Goal: Use online tool/utility: Utilize a website feature to perform a specific function

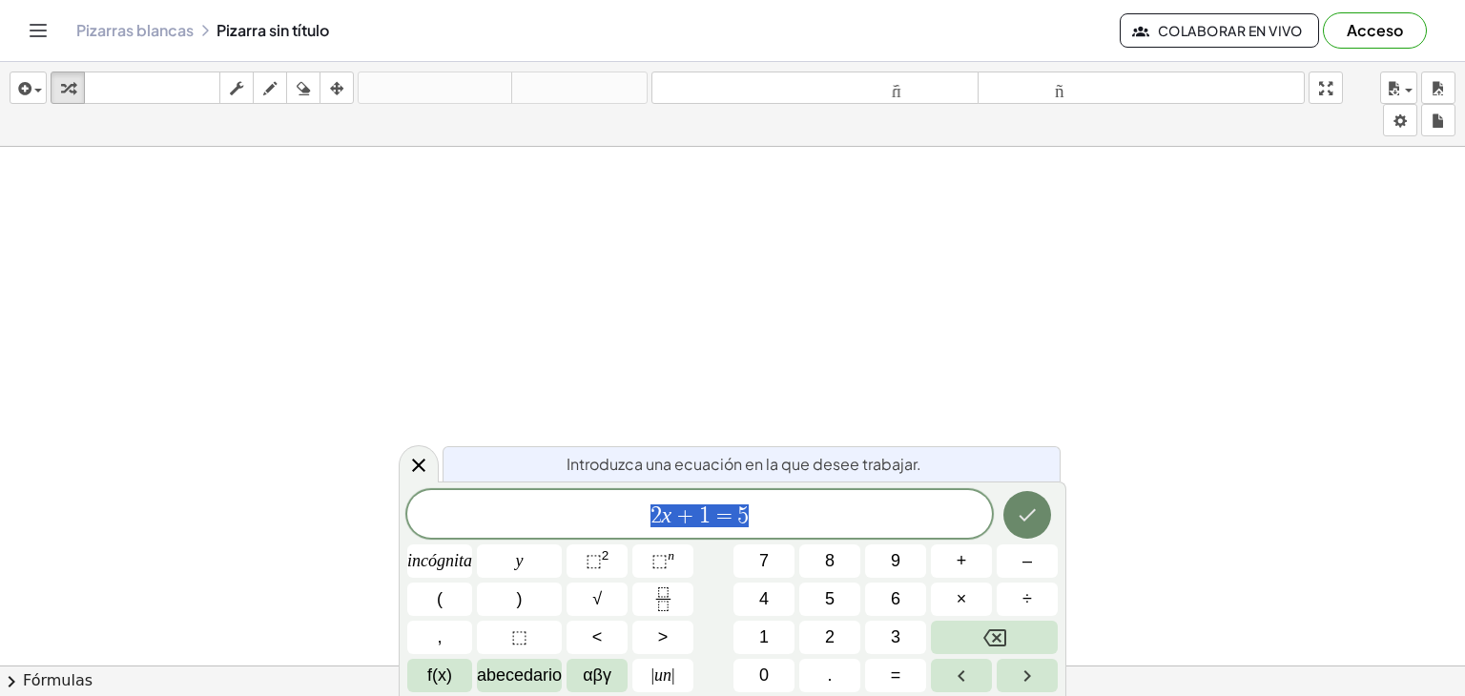
click at [1033, 521] on icon "Hecho" at bounding box center [1027, 515] width 23 height 23
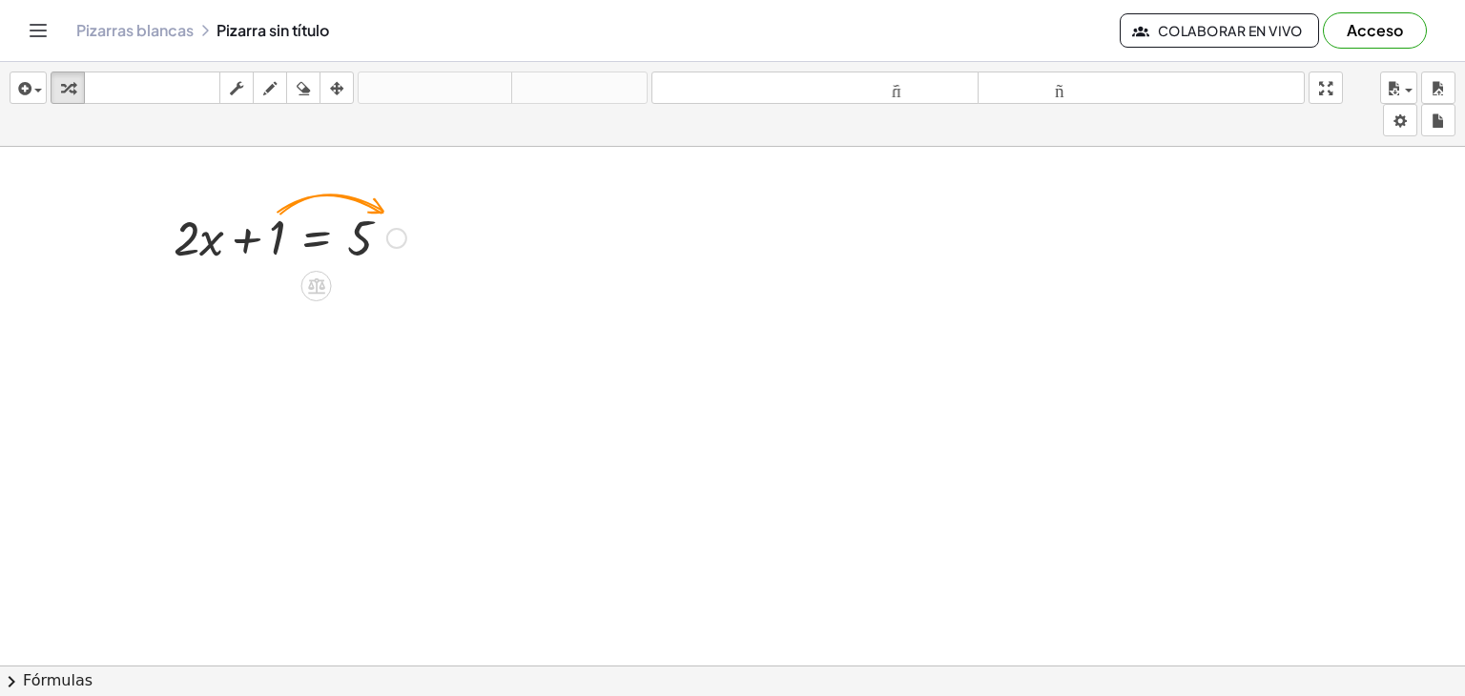
click at [256, 251] on div at bounding box center [290, 236] width 252 height 65
click at [69, 90] on icon "button" at bounding box center [67, 88] width 13 height 23
drag, startPoint x: 267, startPoint y: 230, endPoint x: 275, endPoint y: 300, distance: 70.1
click at [398, 238] on div at bounding box center [396, 238] width 21 height 21
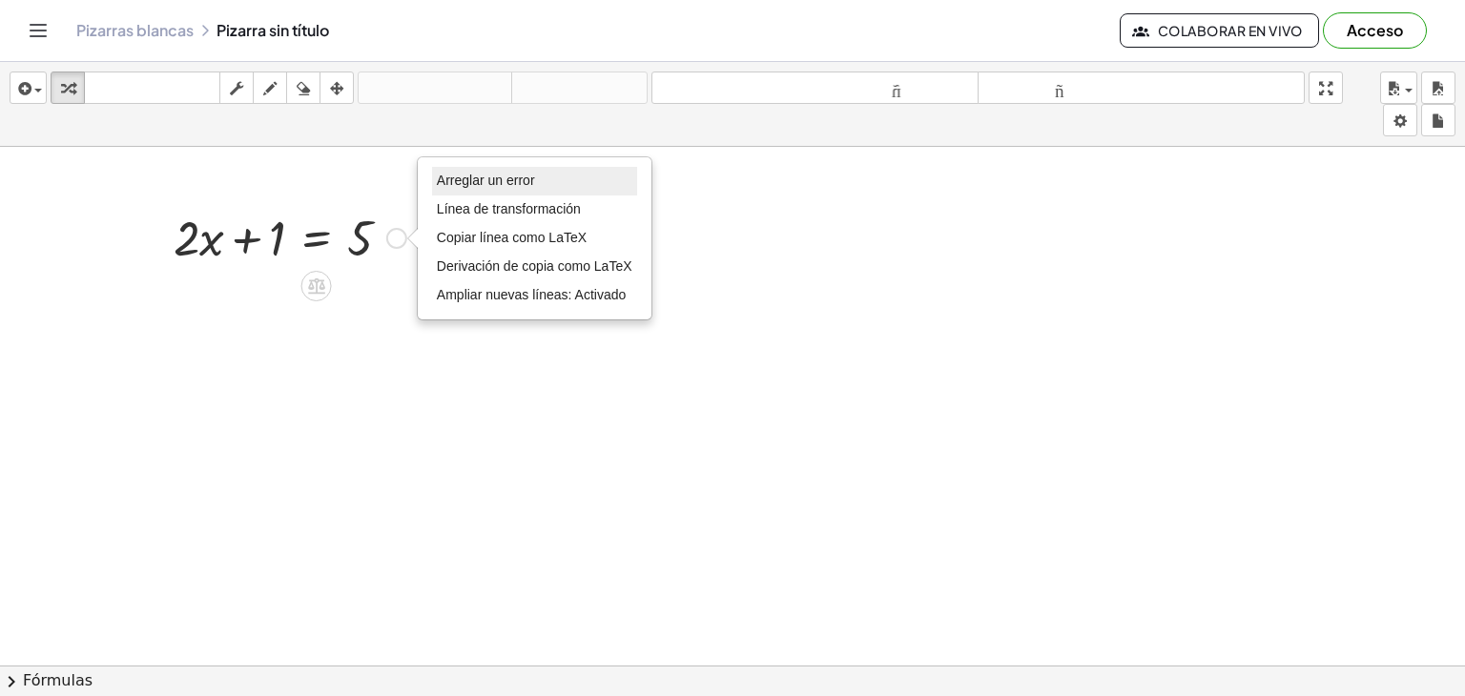
click at [486, 183] on font "Arreglar un error" at bounding box center [486, 180] width 98 height 15
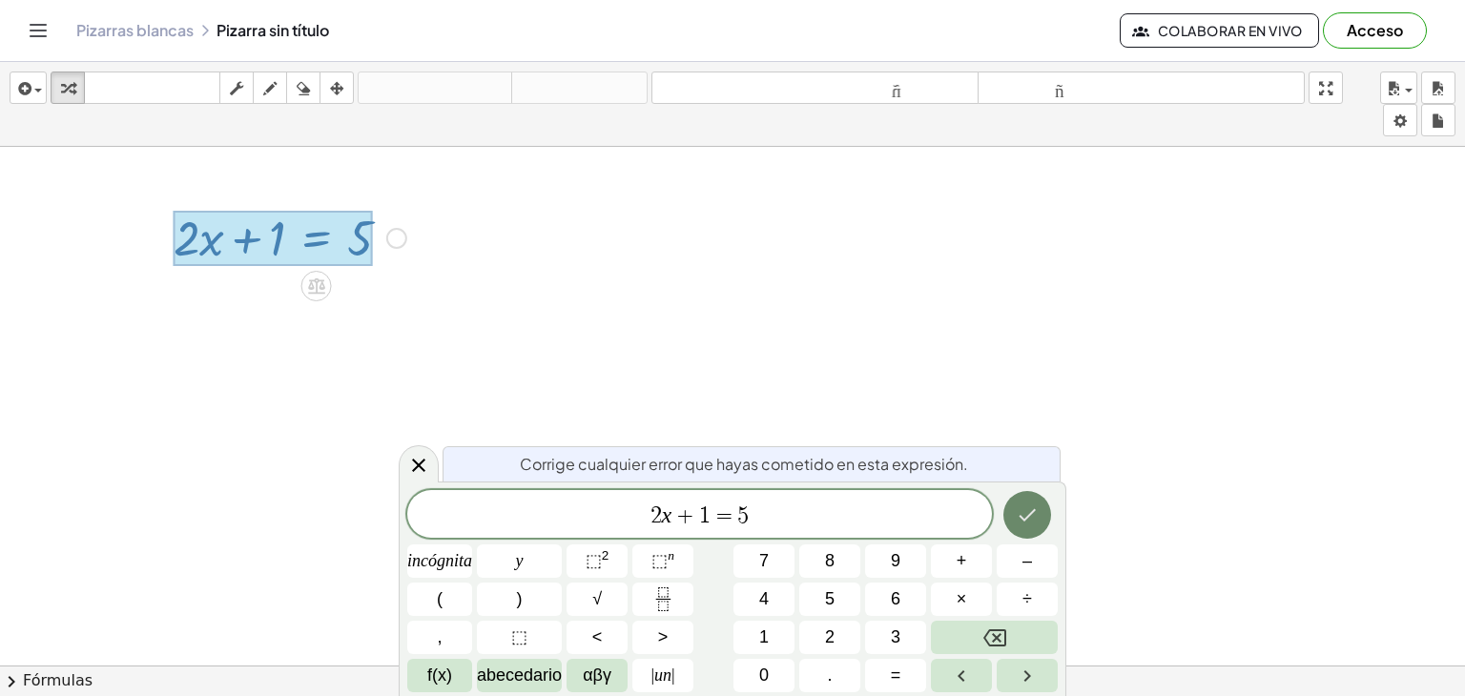
click at [1029, 512] on icon "Hecho" at bounding box center [1027, 515] width 23 height 23
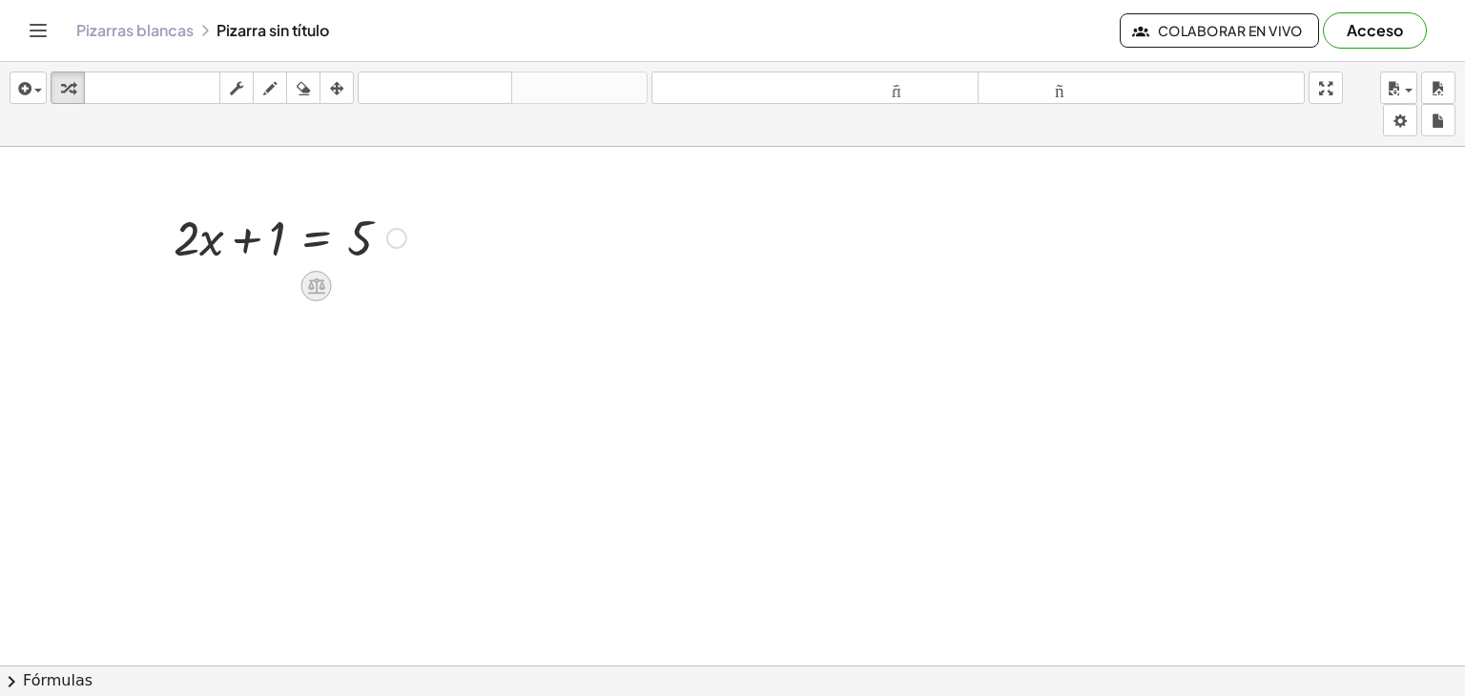
click at [321, 289] on icon at bounding box center [316, 287] width 17 height 16
click at [248, 284] on div "+" at bounding box center [240, 286] width 31 height 31
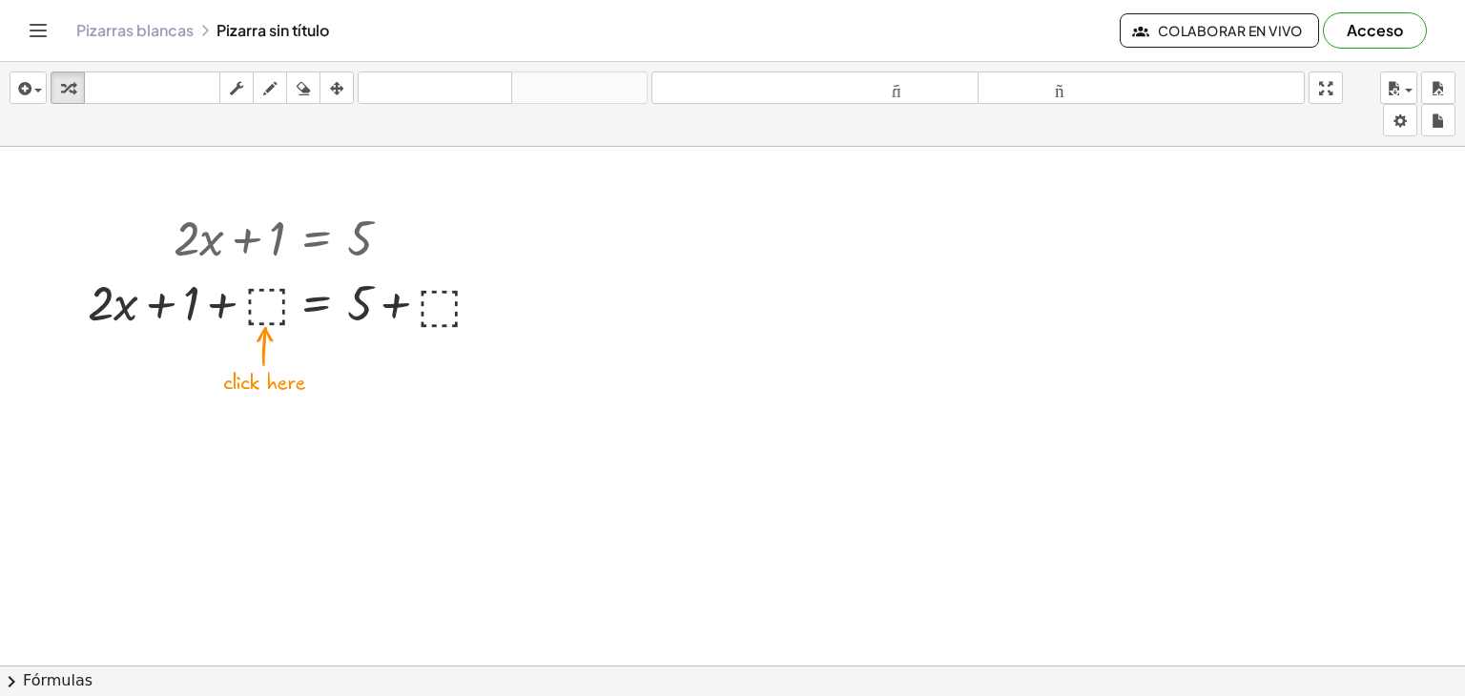
click at [427, 307] on div at bounding box center [289, 301] width 423 height 65
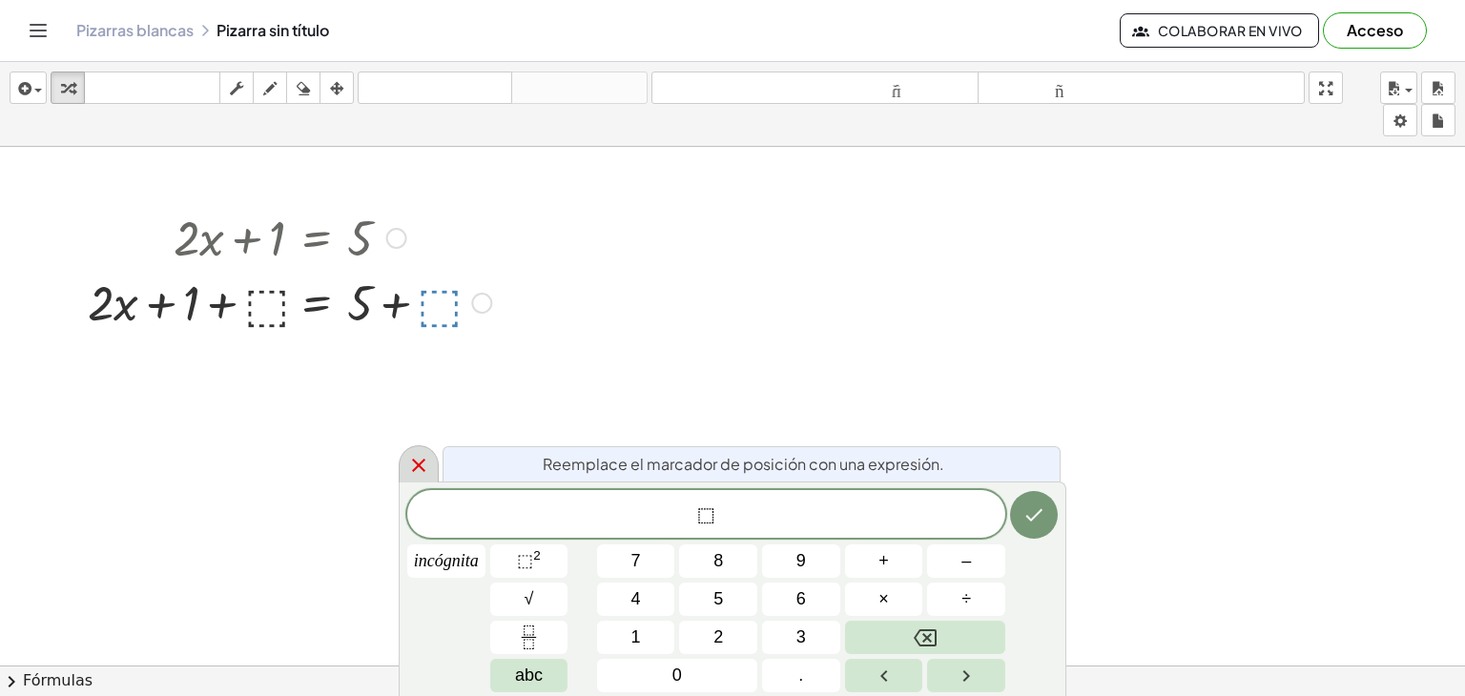
click at [416, 462] on icon at bounding box center [418, 465] width 23 height 23
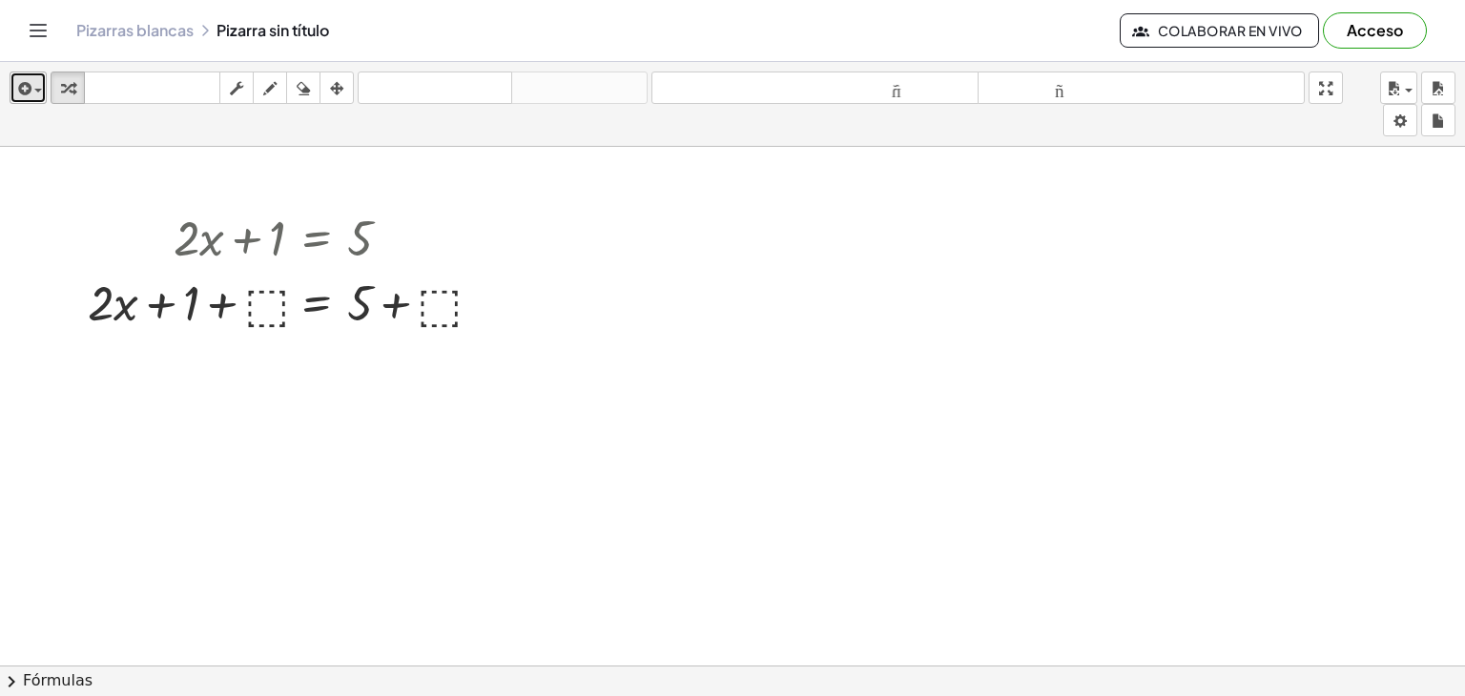
click at [38, 89] on span "button" at bounding box center [38, 91] width 8 height 4
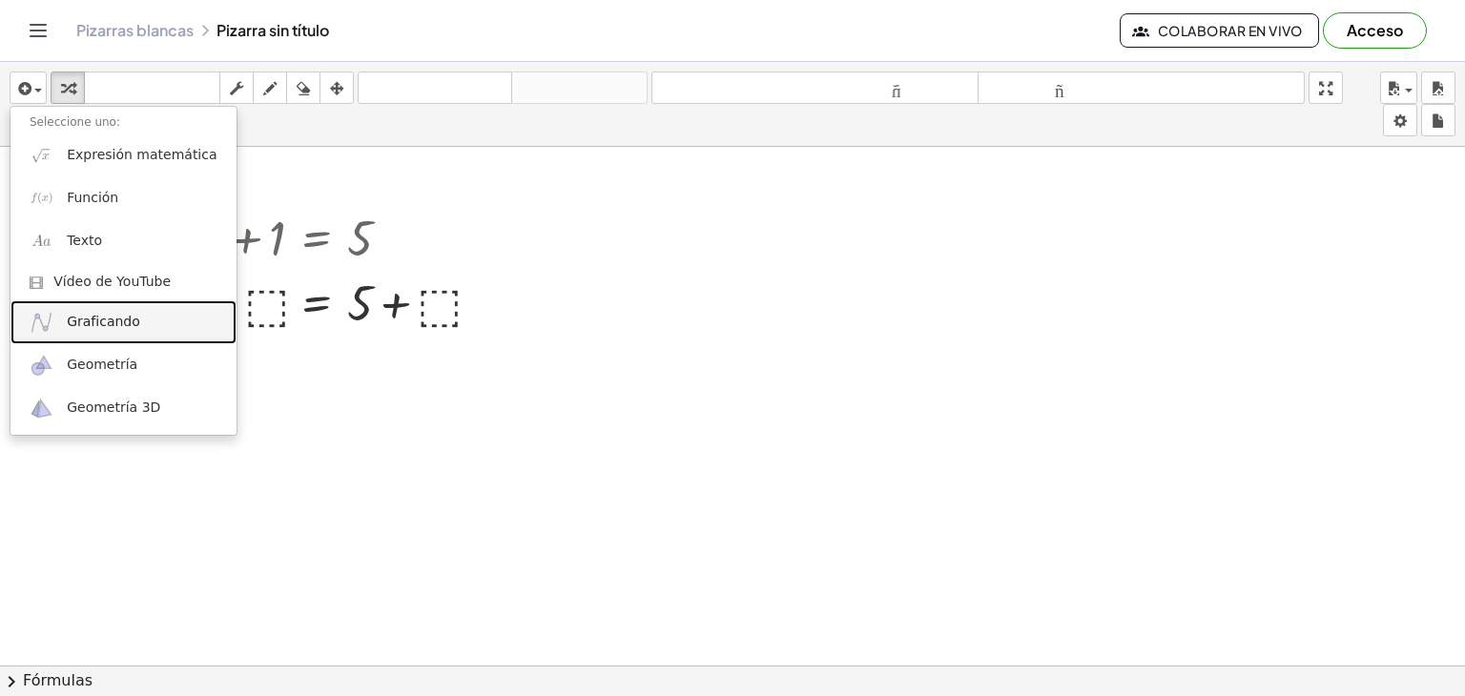
click at [130, 333] on link "Graficando" at bounding box center [123, 321] width 226 height 43
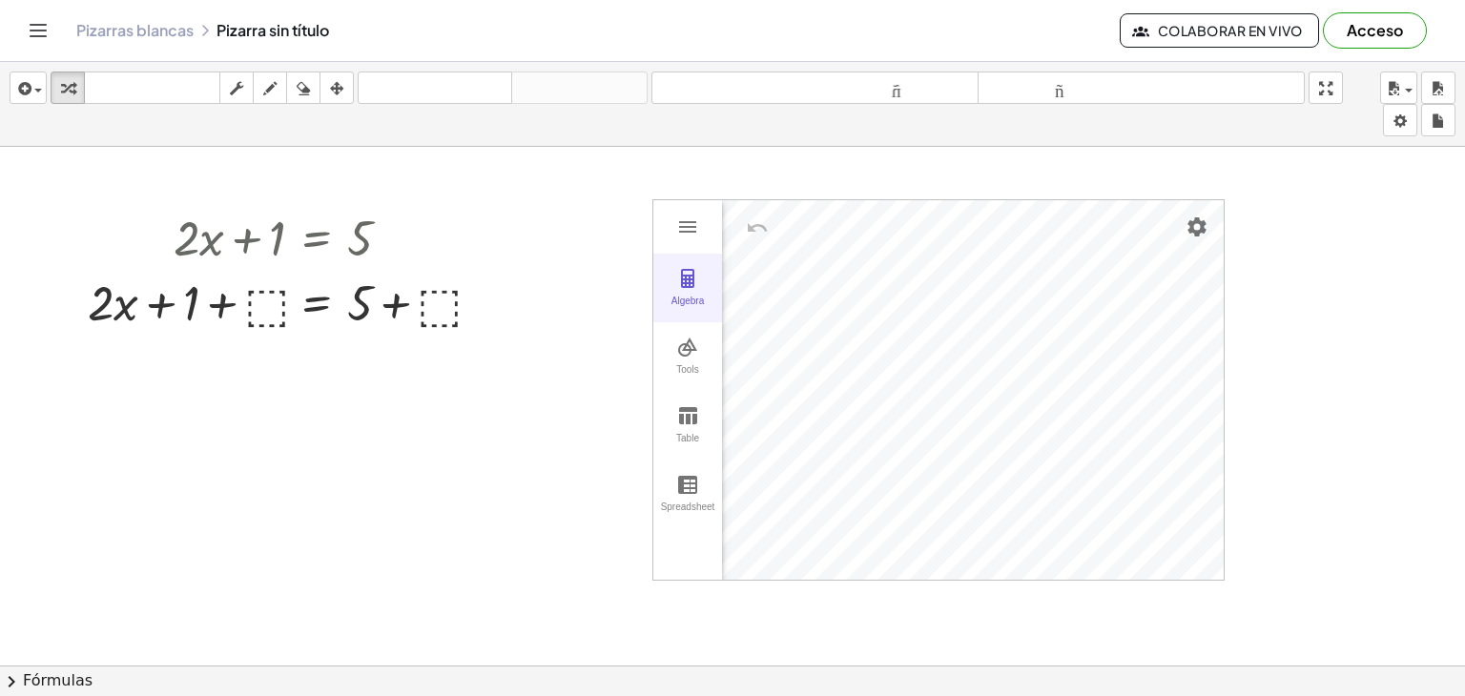
click at [684, 274] on img "Graphing Calculator" at bounding box center [687, 278] width 23 height 23
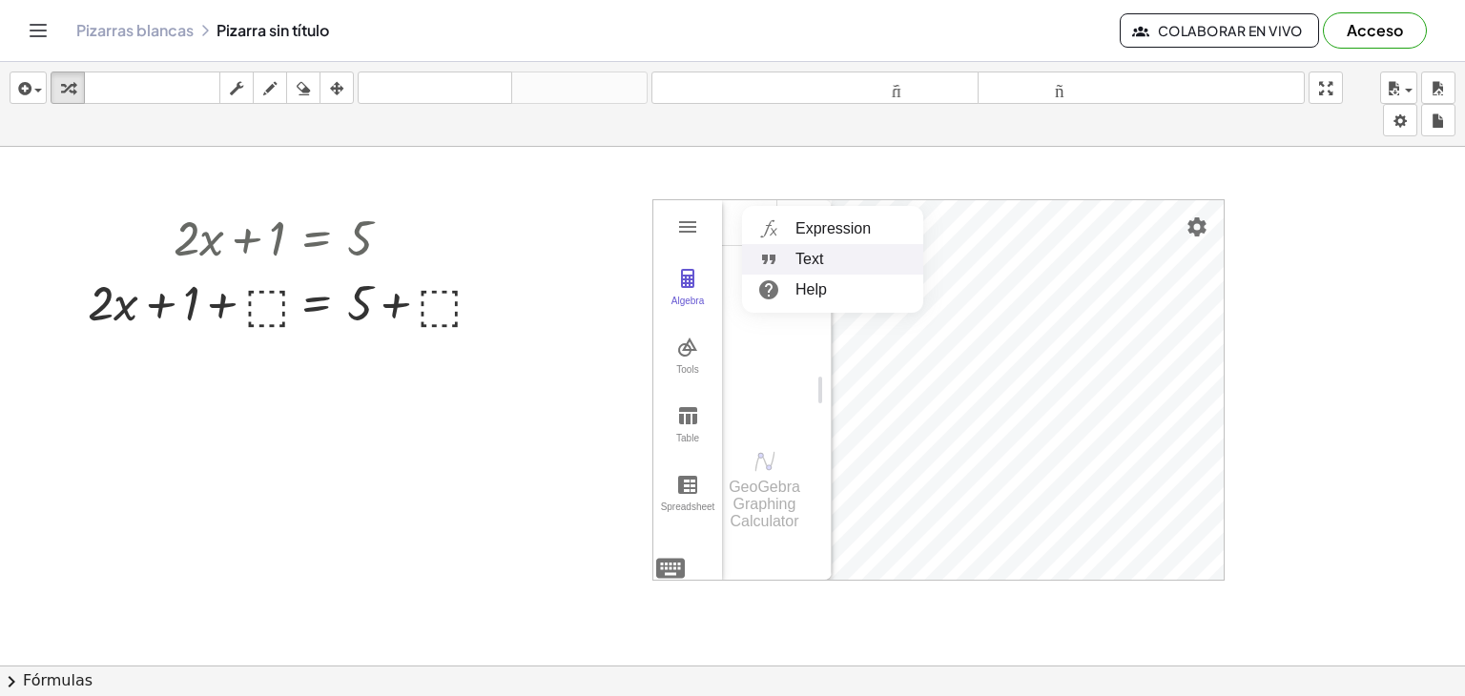
click at [803, 257] on li "Text" at bounding box center [832, 259] width 181 height 31
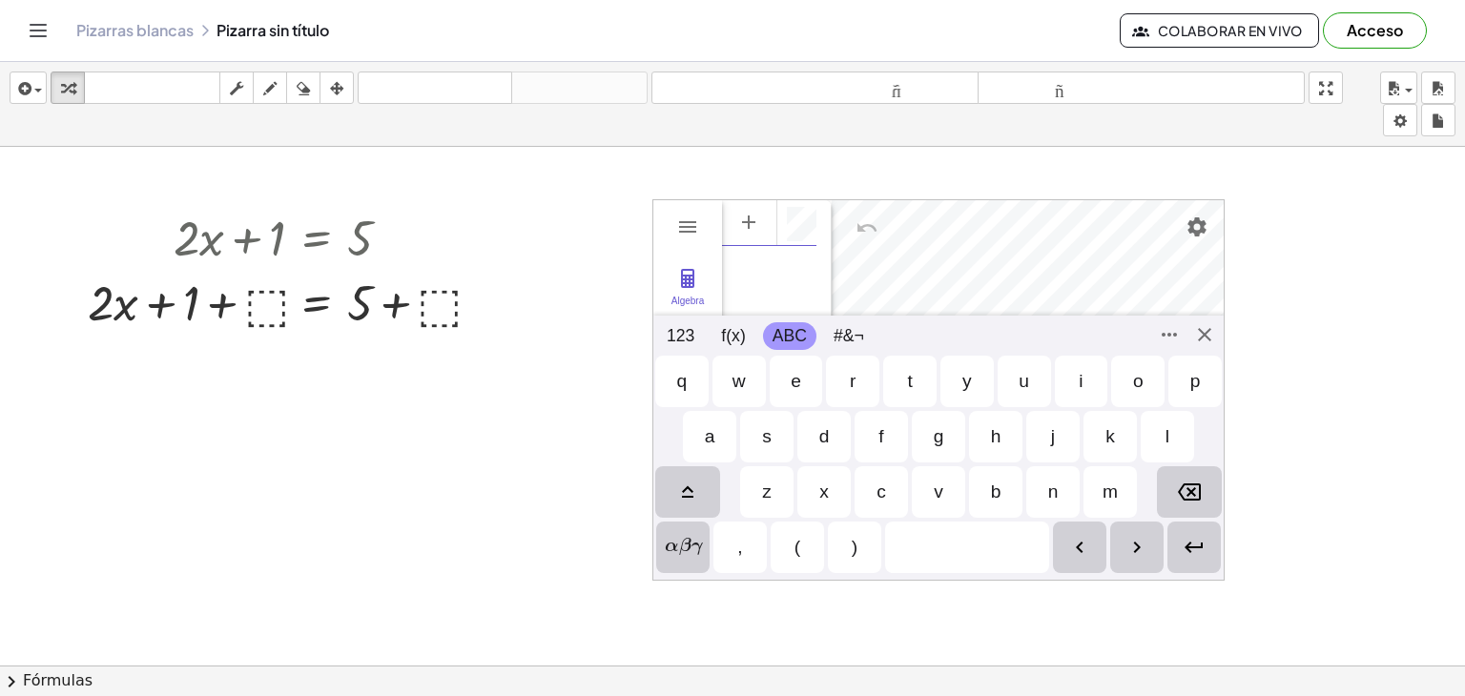
scroll to position [11, 0]
click at [794, 388] on div "e" at bounding box center [796, 381] width 10 height 23
click at [854, 385] on div "r" at bounding box center [853, 381] width 6 height 23
click at [809, 382] on div "e" at bounding box center [796, 382] width 53 height 52
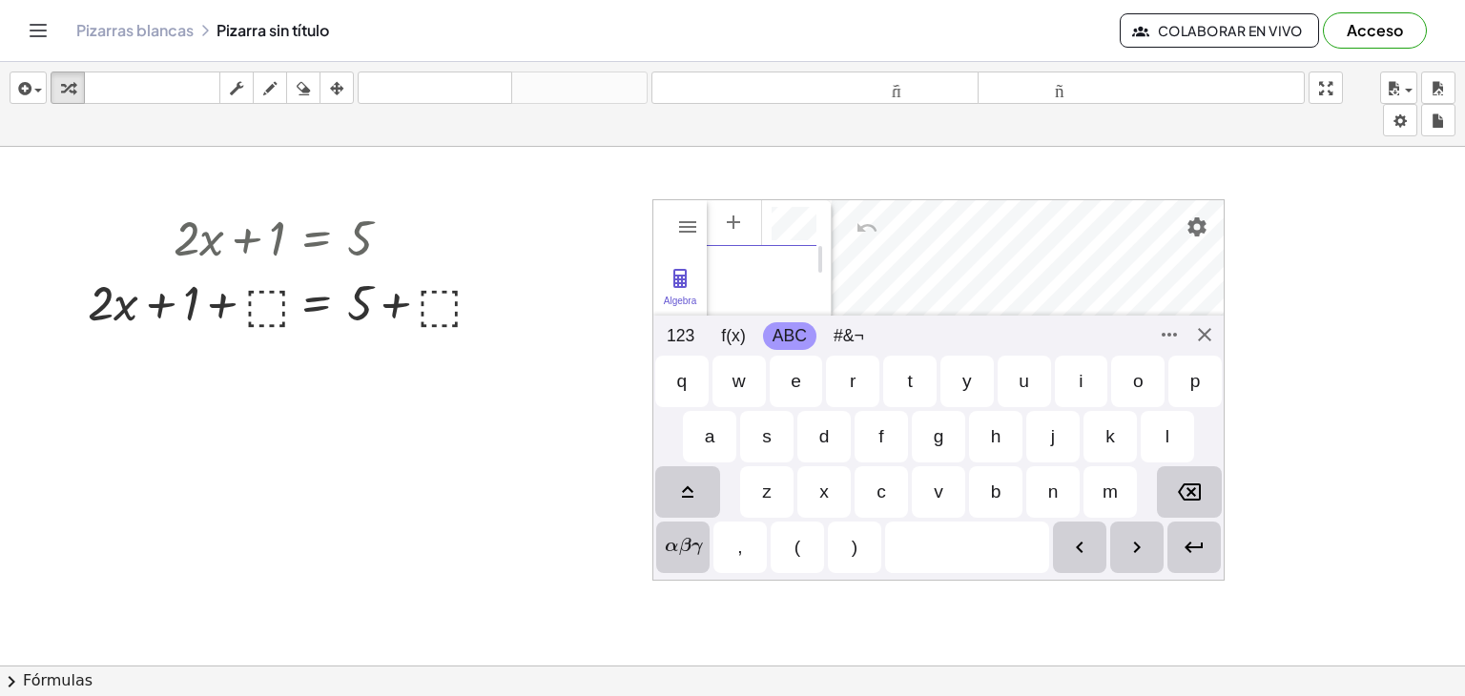
click at [770, 430] on div "s" at bounding box center [767, 436] width 10 height 23
click at [1211, 332] on div "Algebra Tools Table Spreadsheet eres GeoGebra Graphing Calculator Basic Tools M…" at bounding box center [938, 390] width 572 height 382
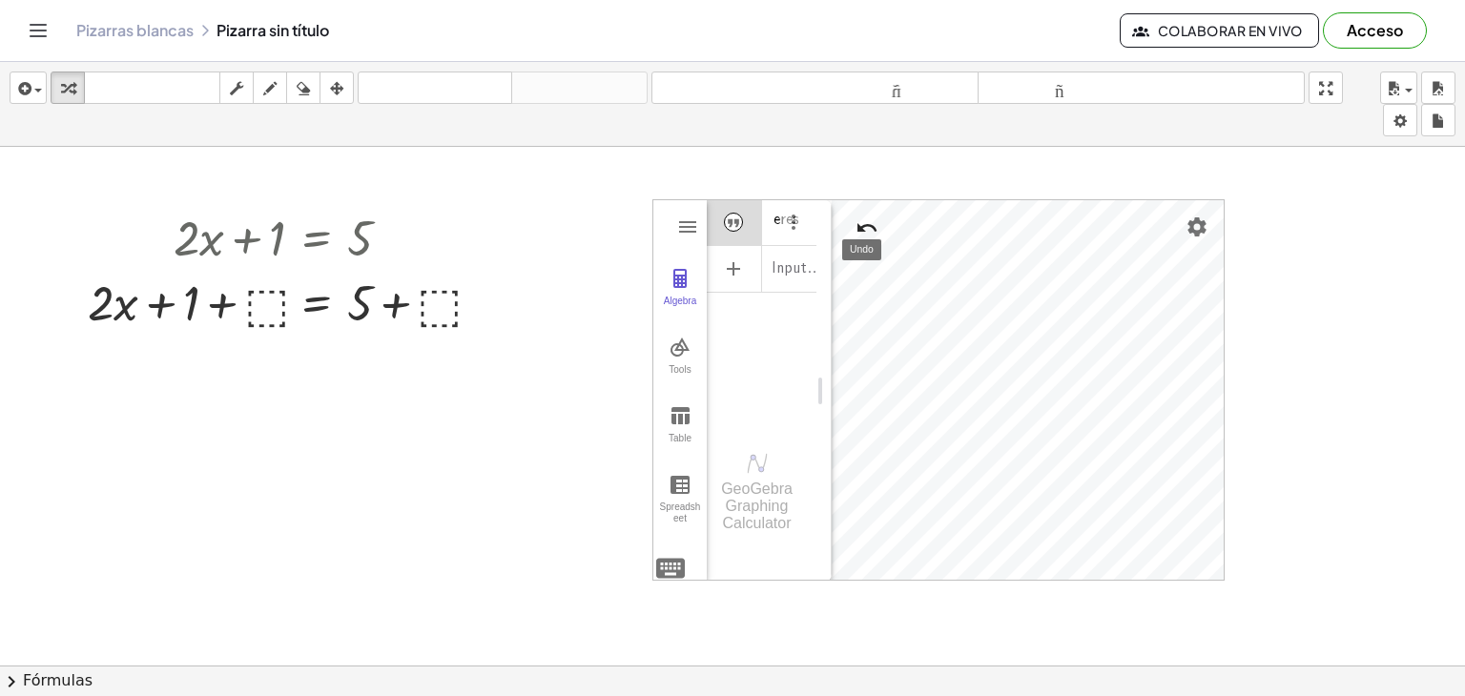
click at [858, 225] on img "Undo" at bounding box center [867, 228] width 23 height 23
click at [916, 230] on img "Redo" at bounding box center [912, 228] width 23 height 23
click at [431, 309] on div at bounding box center [289, 301] width 423 height 65
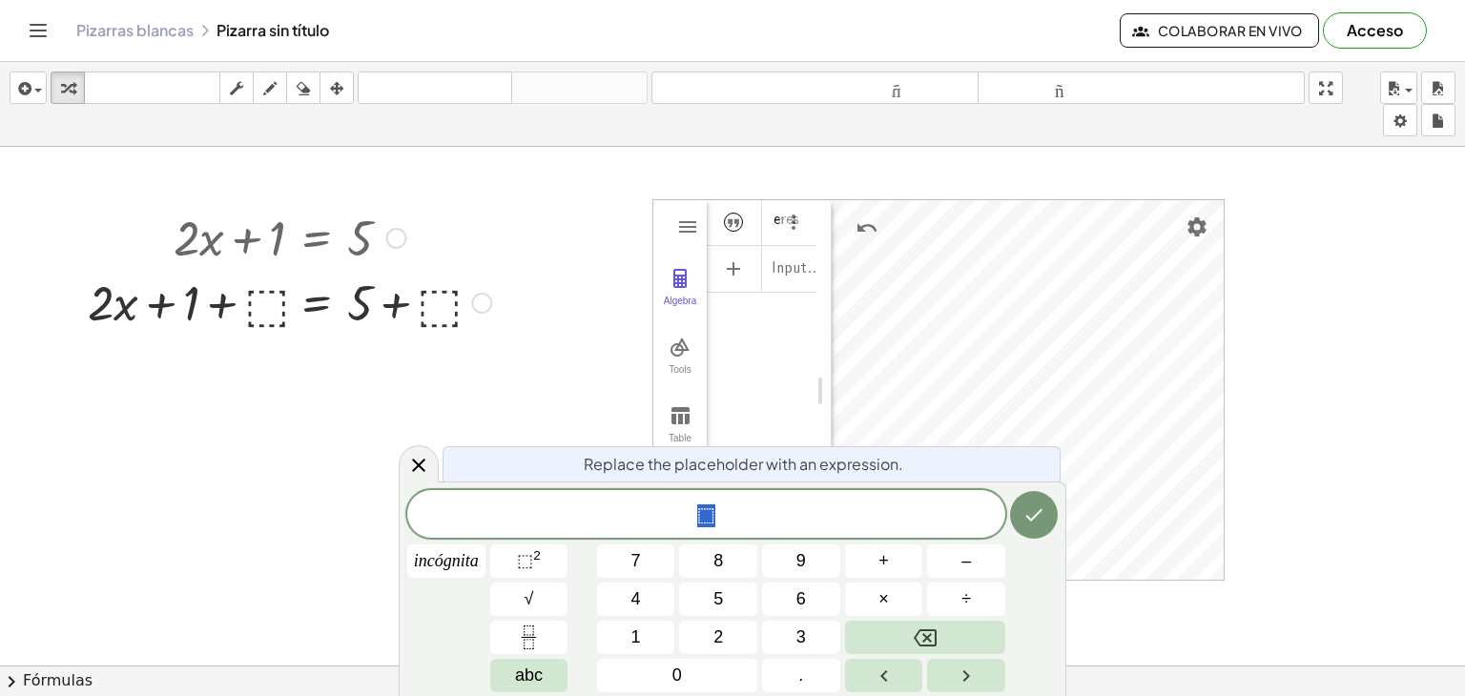
click at [431, 309] on div at bounding box center [289, 301] width 423 height 65
click at [416, 463] on icon at bounding box center [418, 465] width 13 height 13
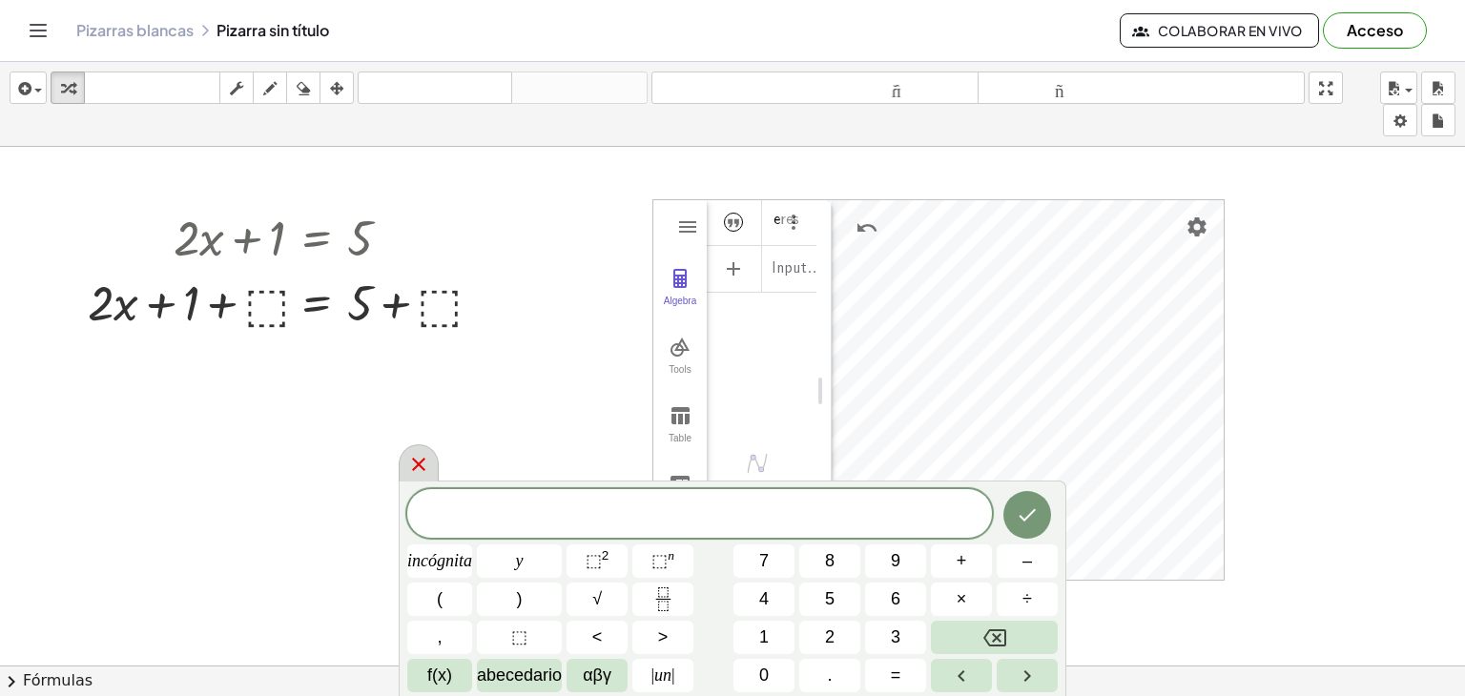
click at [424, 470] on icon at bounding box center [418, 464] width 23 height 23
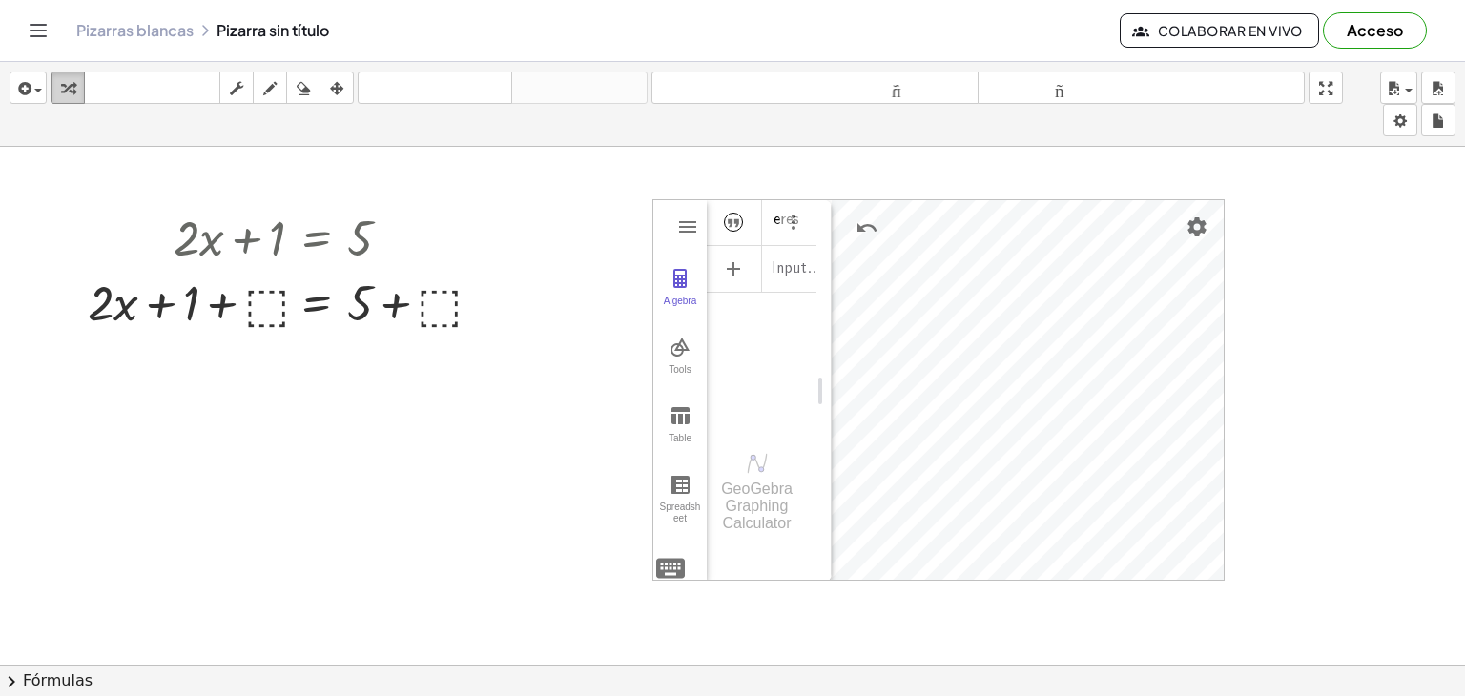
click at [61, 85] on icon "button" at bounding box center [67, 88] width 13 height 23
drag, startPoint x: 265, startPoint y: 302, endPoint x: 565, endPoint y: 264, distance: 301.9
drag, startPoint x: 268, startPoint y: 298, endPoint x: 519, endPoint y: 295, distance: 250.9
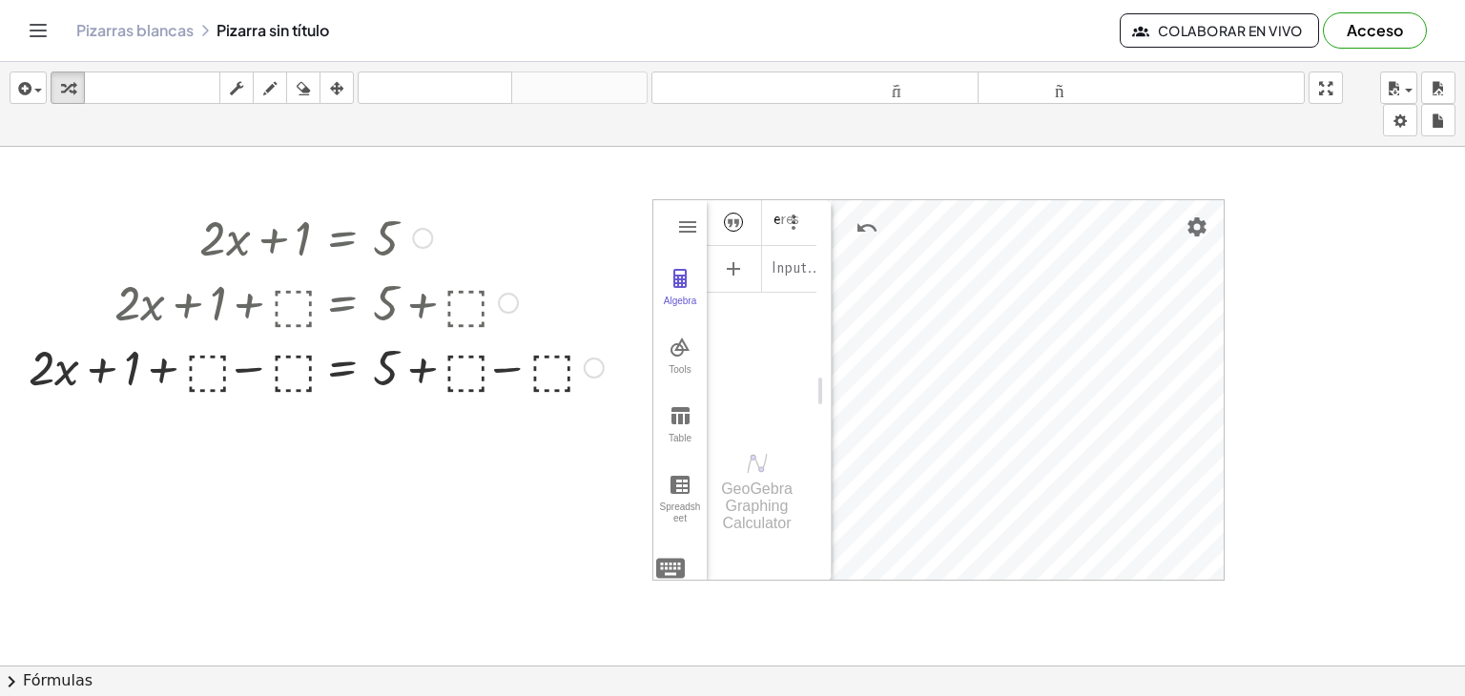
click at [544, 372] on div at bounding box center [316, 366] width 594 height 65
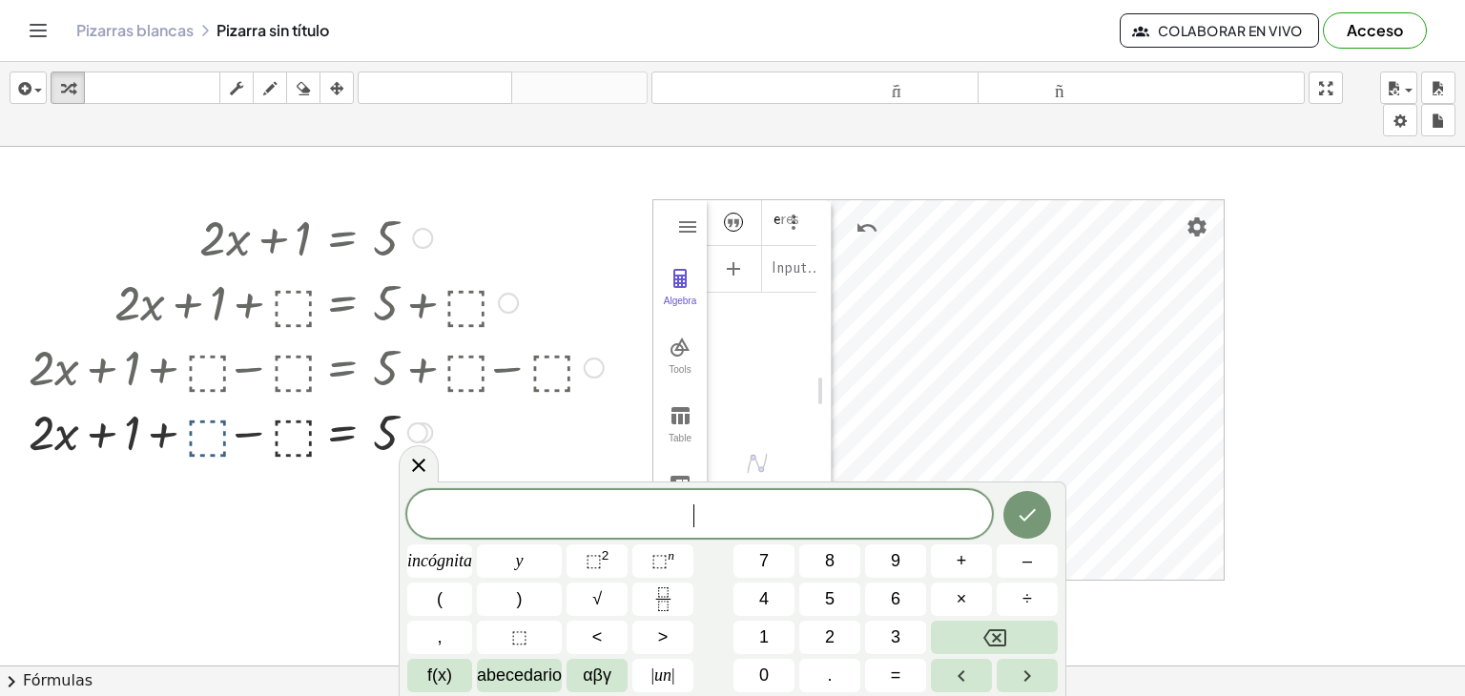
click at [214, 440] on div at bounding box center [316, 431] width 594 height 65
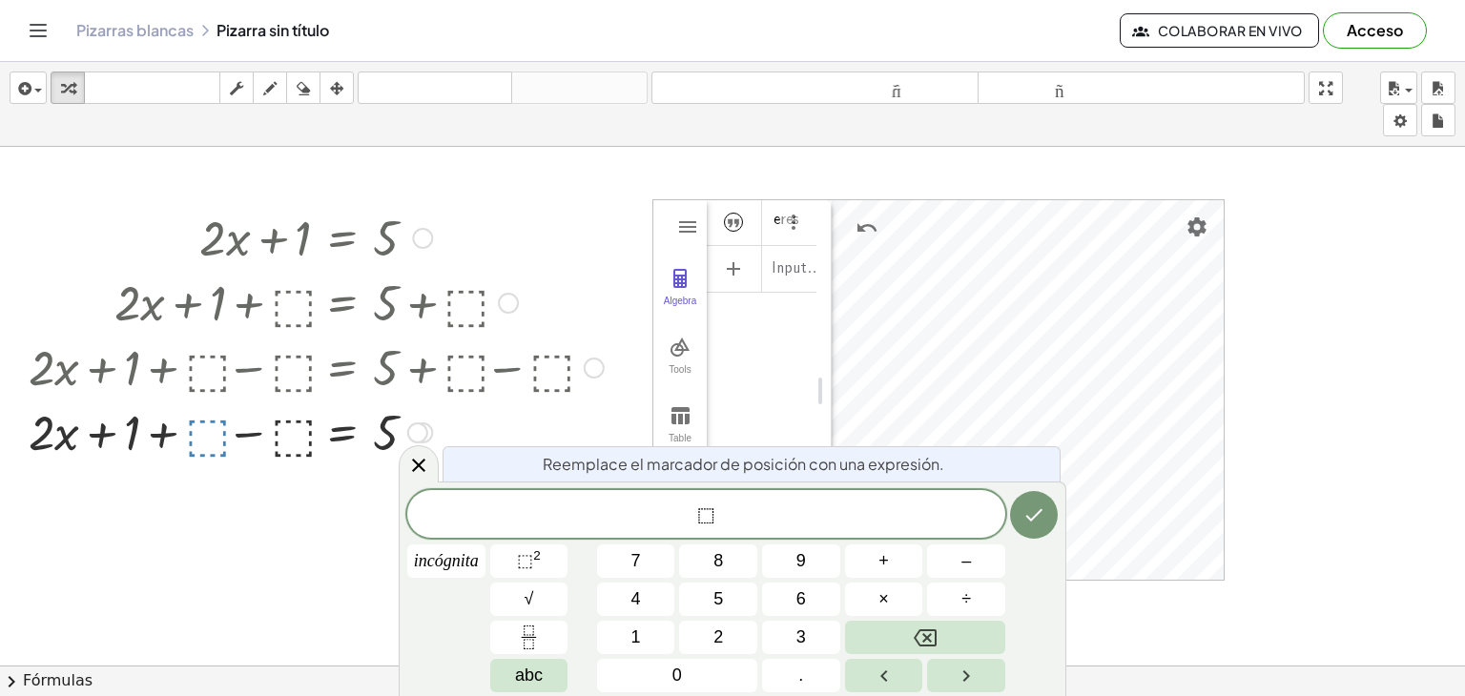
drag, startPoint x: 214, startPoint y: 440, endPoint x: 311, endPoint y: 520, distance: 126.0
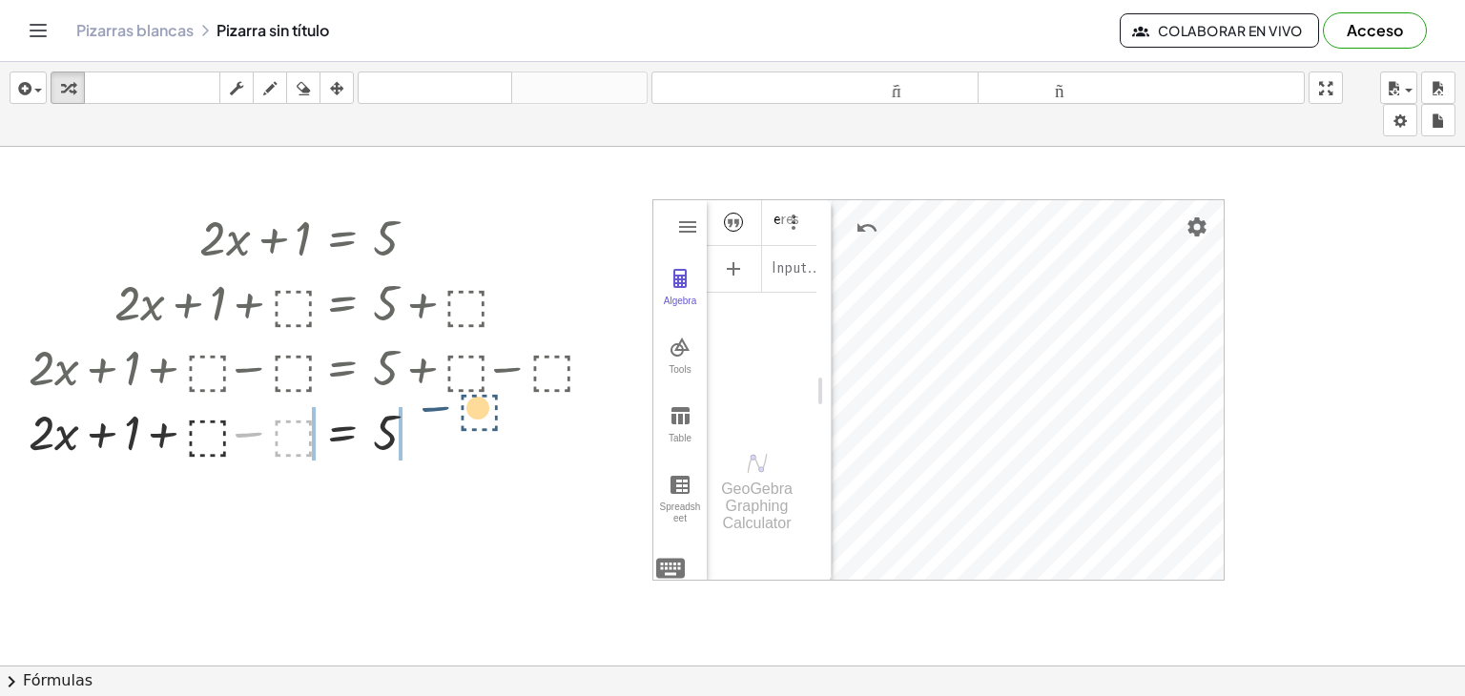
drag, startPoint x: 281, startPoint y: 436, endPoint x: 472, endPoint y: 410, distance: 192.5
click at [472, 410] on div at bounding box center [316, 431] width 594 height 65
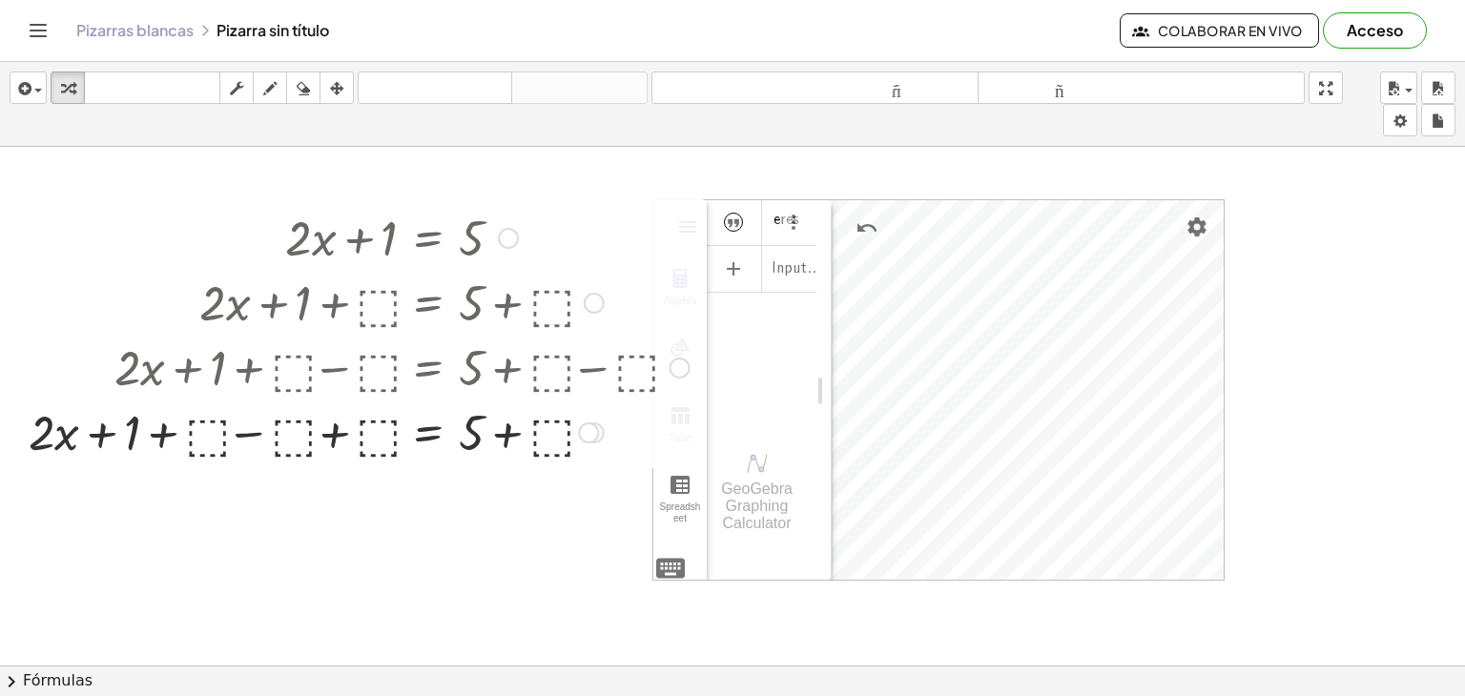
click at [208, 439] on div at bounding box center [359, 431] width 680 height 65
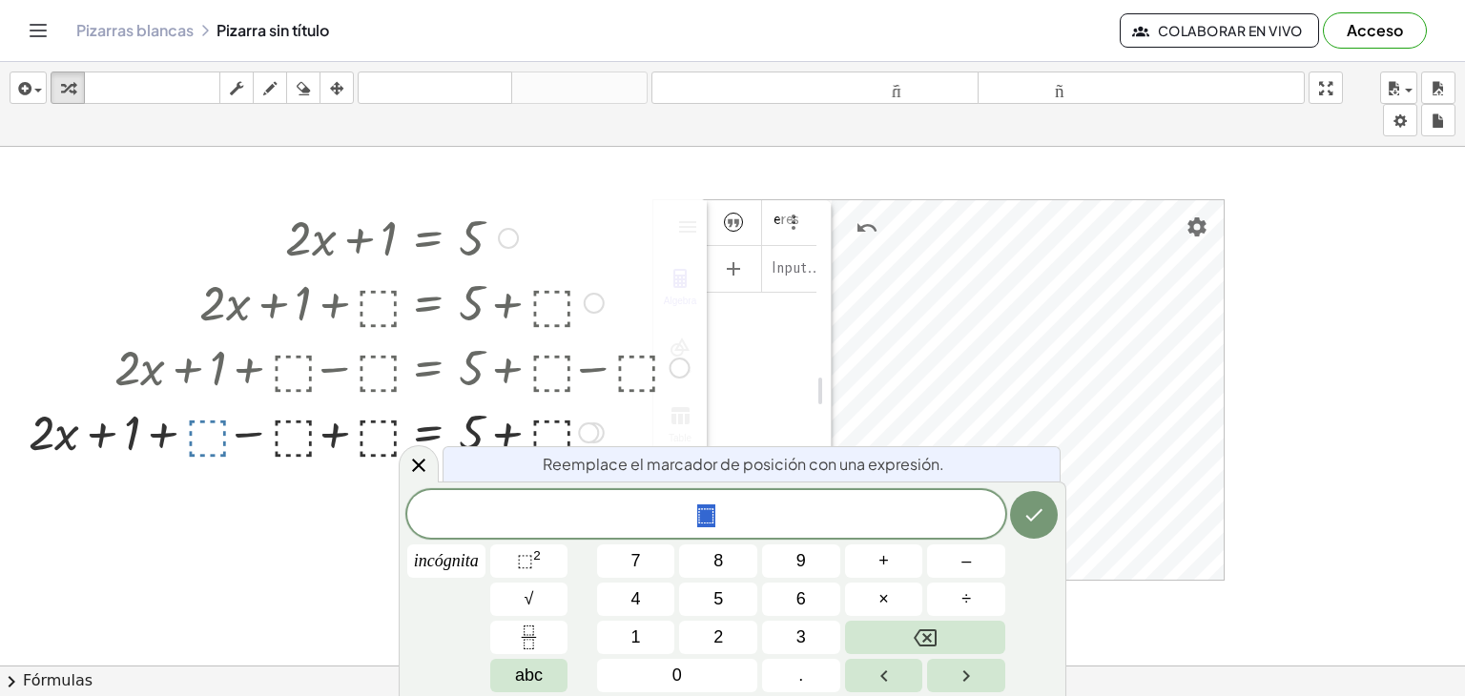
click at [208, 439] on div at bounding box center [359, 431] width 680 height 65
click at [1038, 518] on icon "Hecho" at bounding box center [1034, 515] width 23 height 23
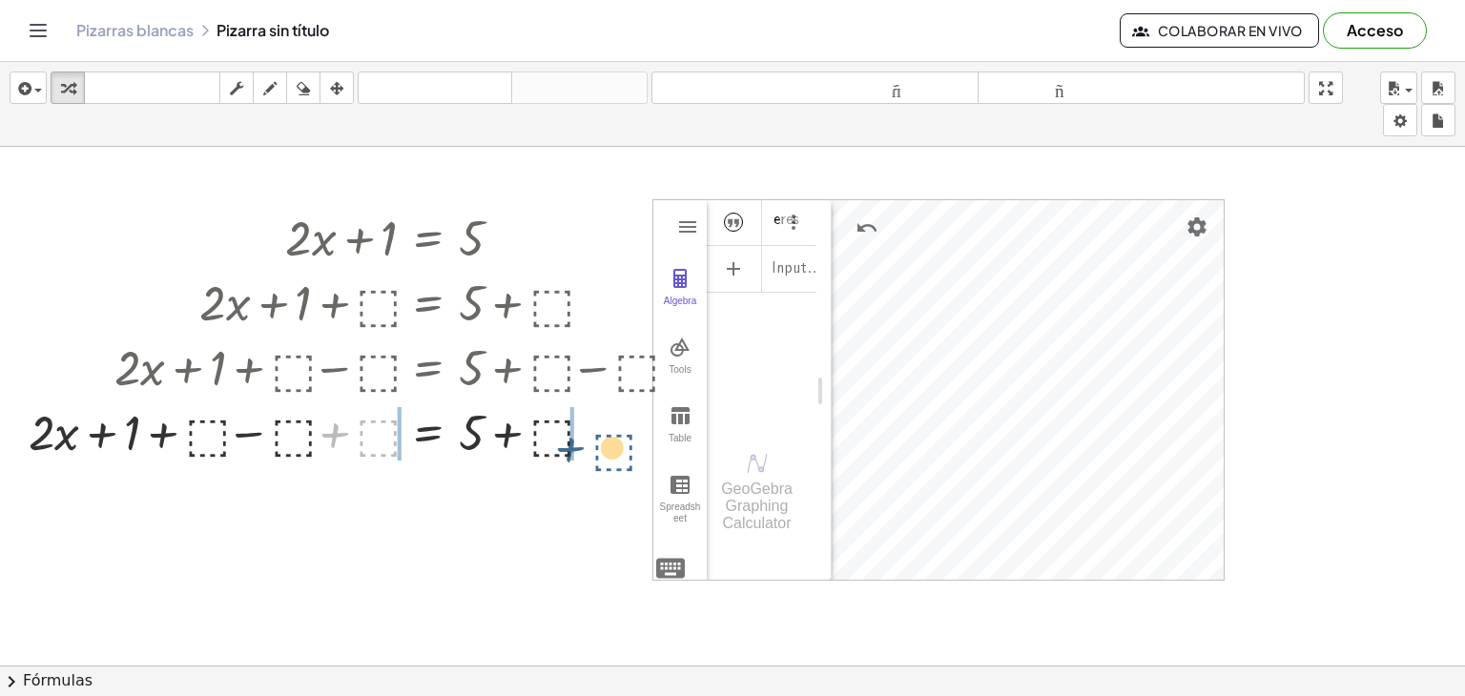
drag, startPoint x: 382, startPoint y: 440, endPoint x: 647, endPoint y: 448, distance: 265.3
click at [647, 448] on div at bounding box center [359, 431] width 680 height 65
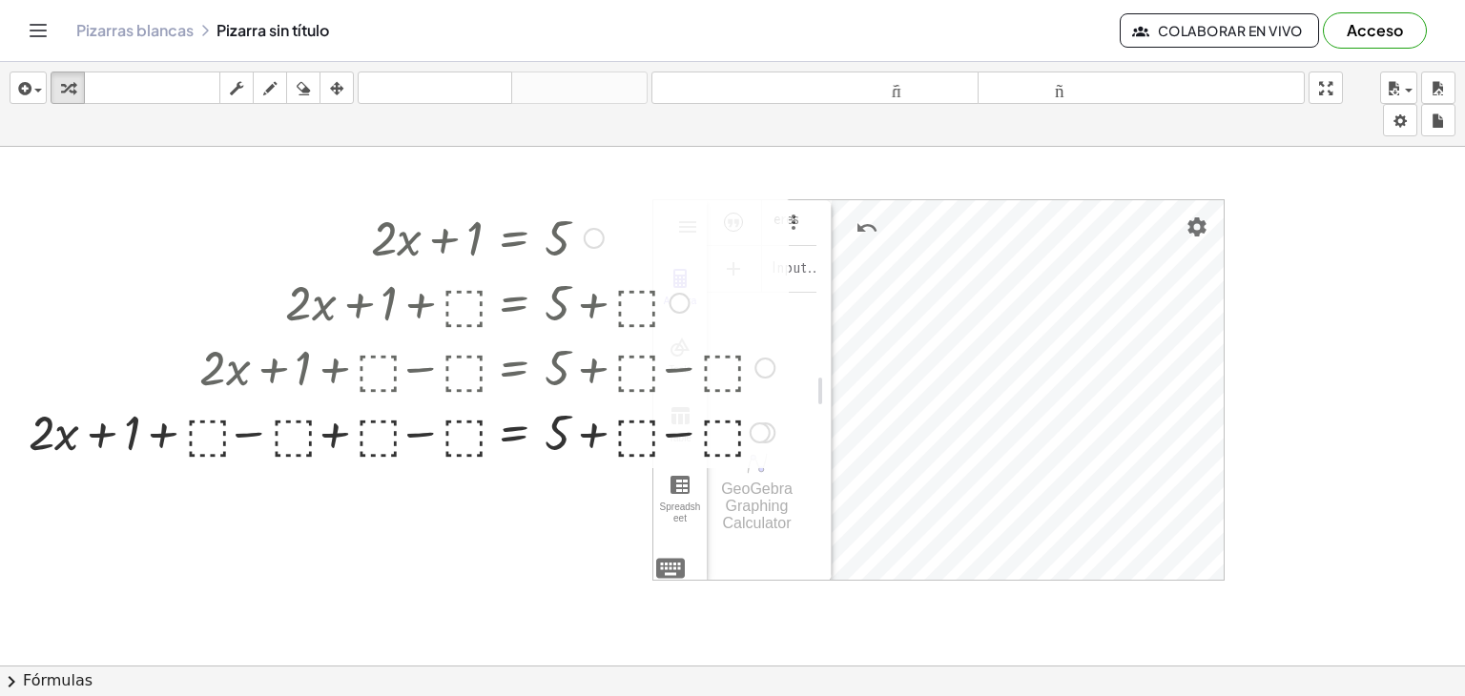
click at [420, 238] on div at bounding box center [401, 236] width 765 height 65
click at [305, 95] on icon "button" at bounding box center [303, 88] width 13 height 23
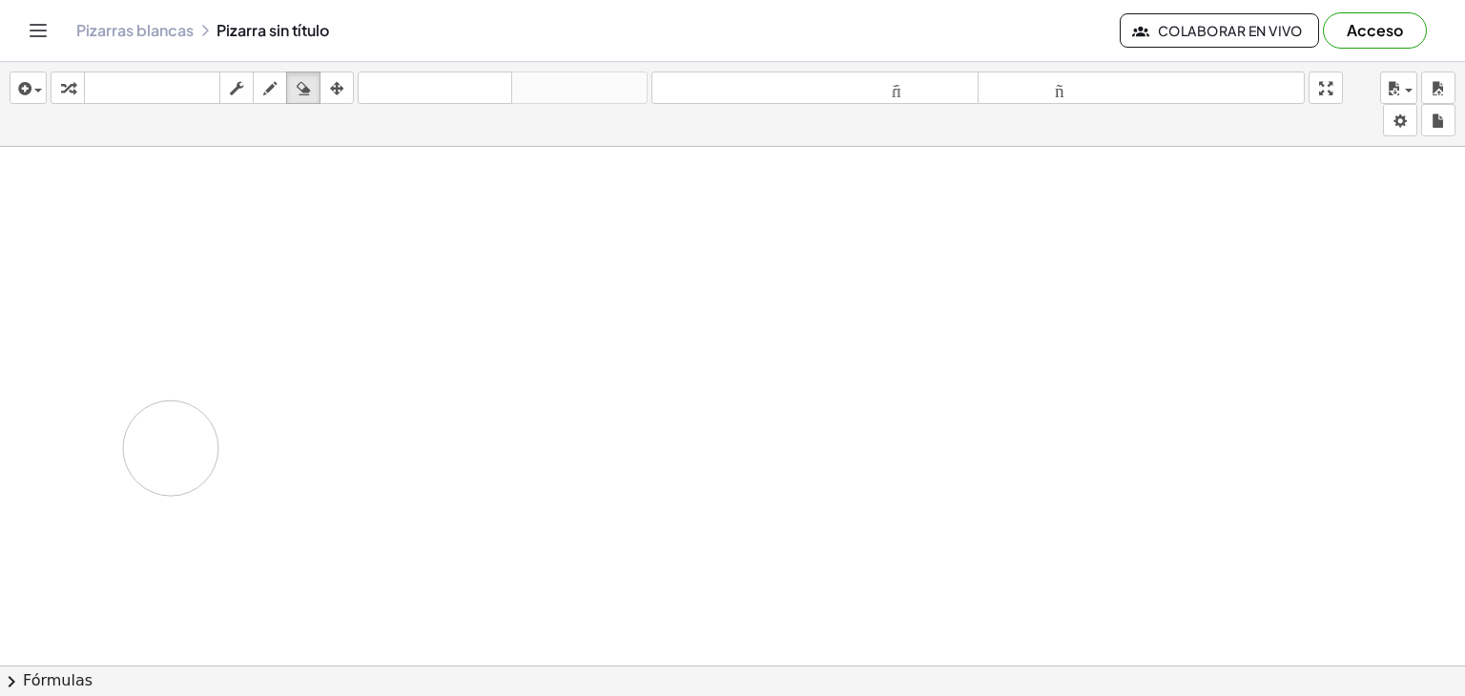
drag, startPoint x: 341, startPoint y: 225, endPoint x: 176, endPoint y: 447, distance: 277.4
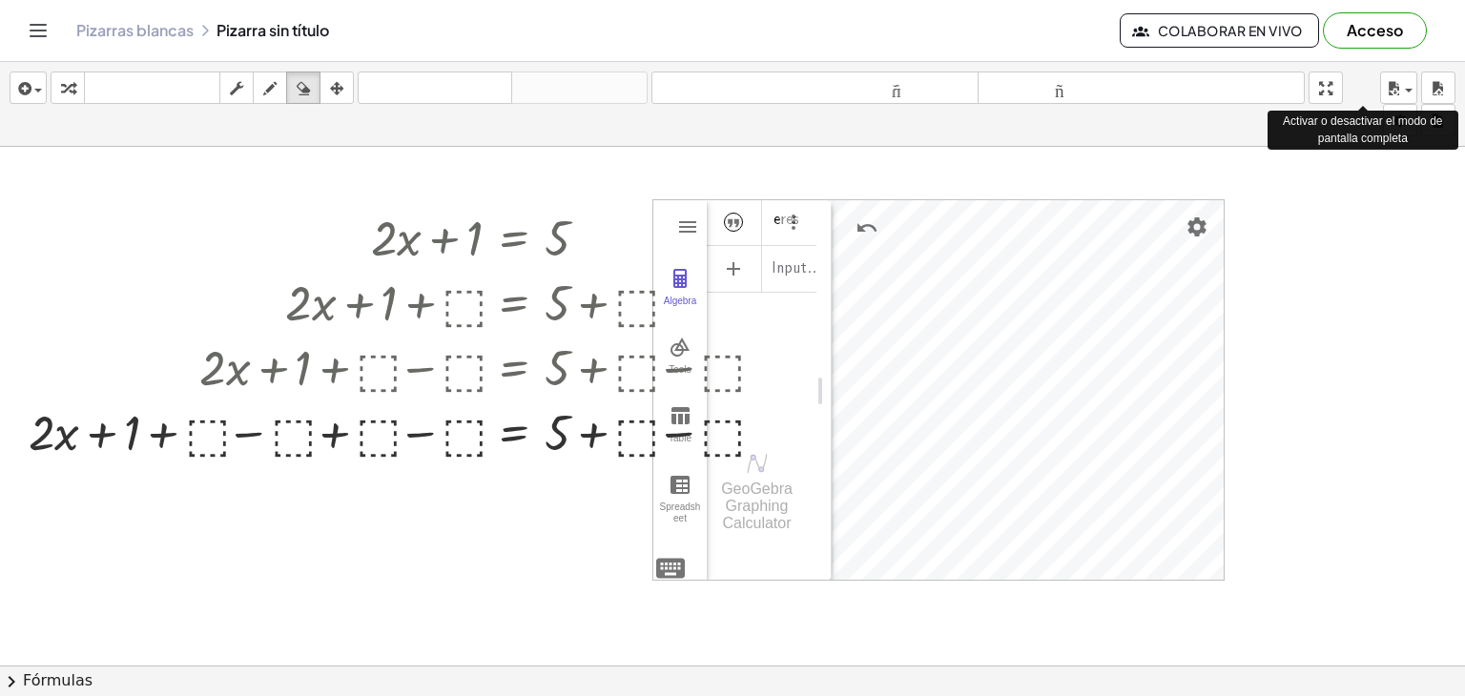
drag, startPoint x: 1332, startPoint y: 92, endPoint x: 1332, endPoint y: 175, distance: 83.0
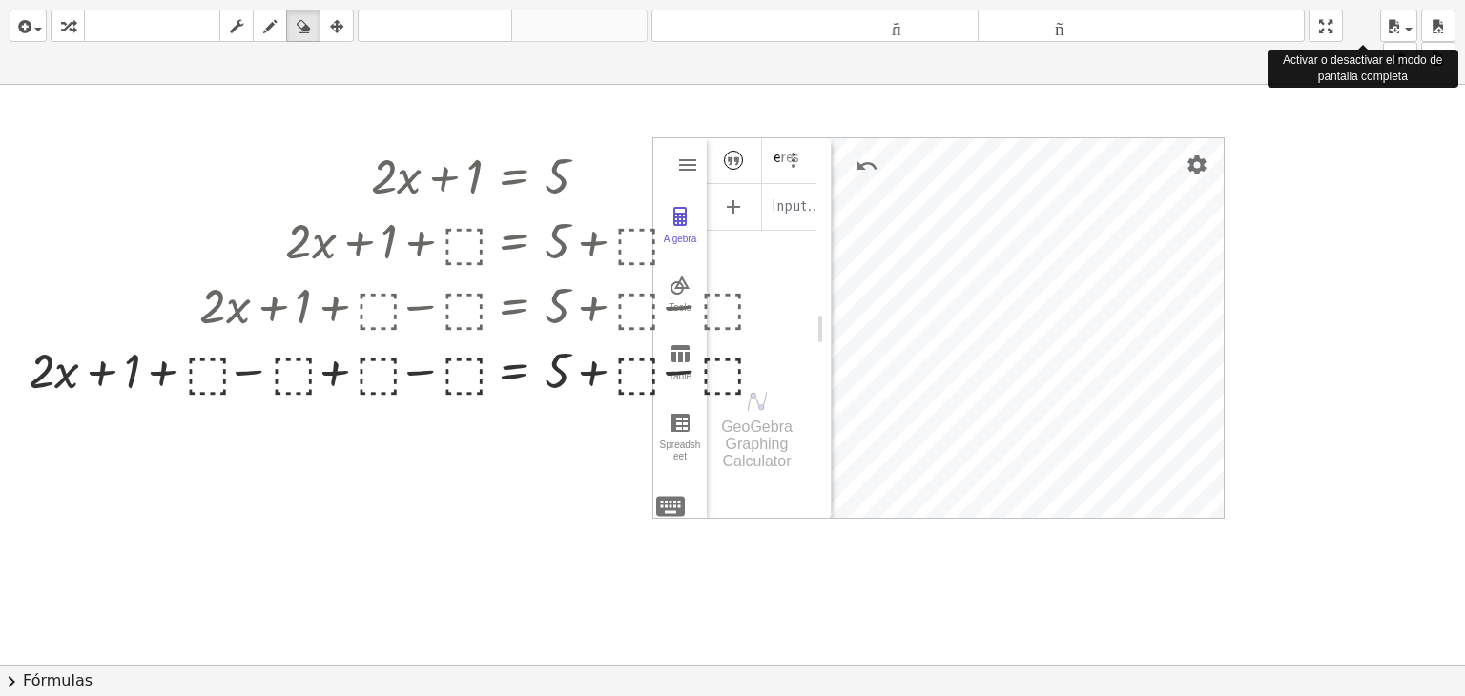
click at [1332, 175] on div "insertar Seleccione uno: Expresión matemática Función Texto Vídeo de YouTube Gr…" at bounding box center [732, 348] width 1465 height 696
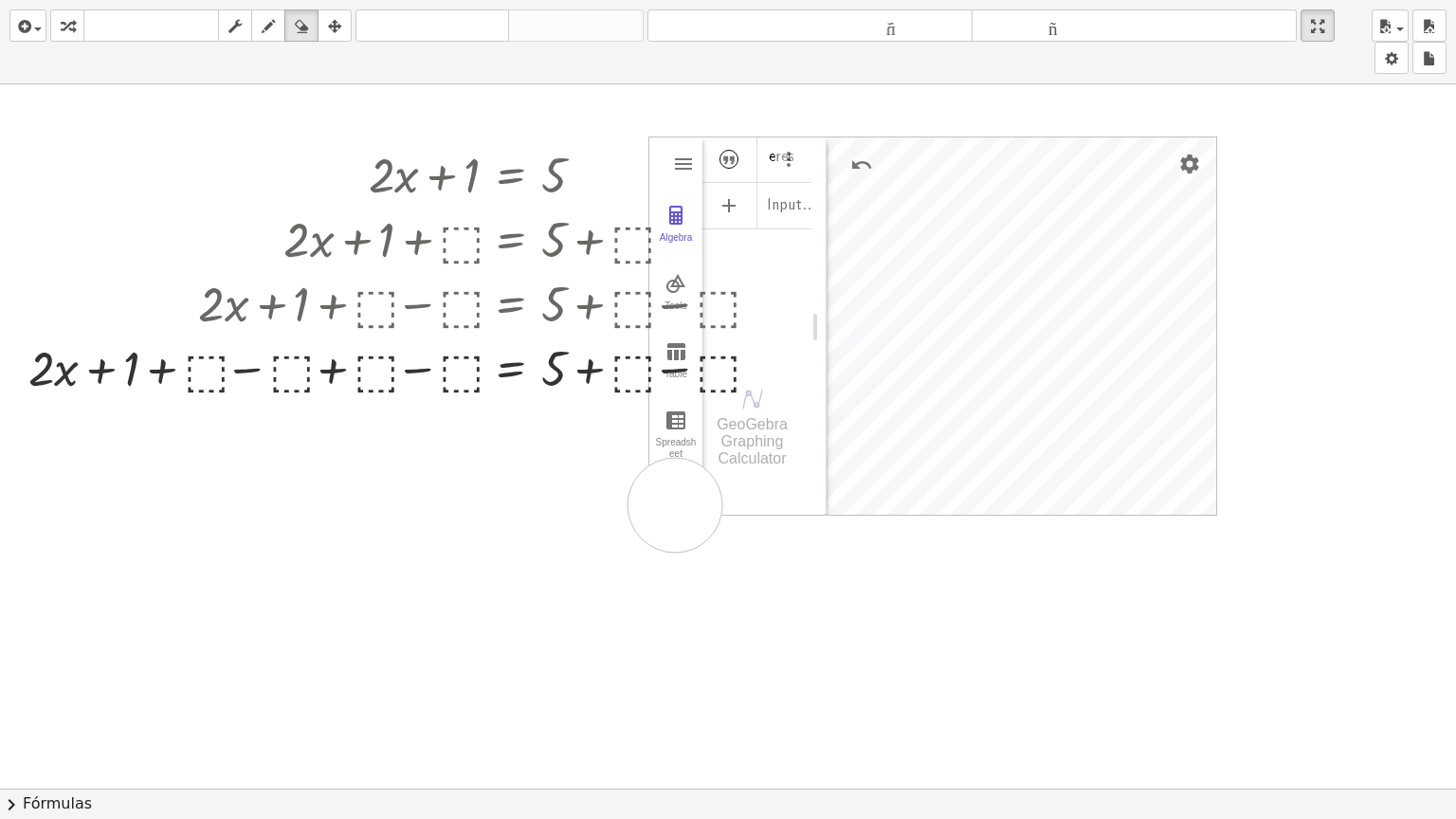
click at [675, 504] on div at bounding box center [728, 789] width 1456 height 1409
click at [668, 509] on div at bounding box center [728, 789] width 1456 height 1409
click at [1391, 59] on icon "button" at bounding box center [1391, 59] width 13 height 23
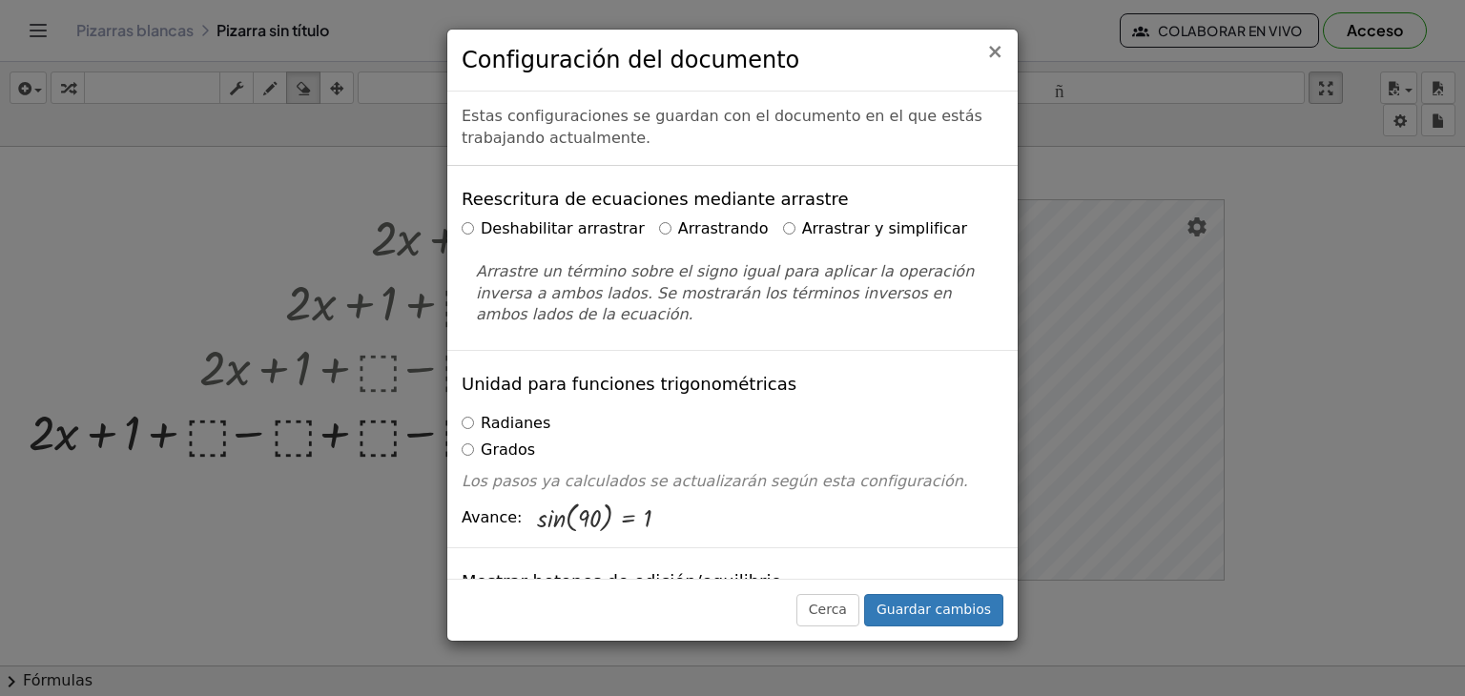
click at [998, 54] on font "×" at bounding box center [994, 51] width 17 height 23
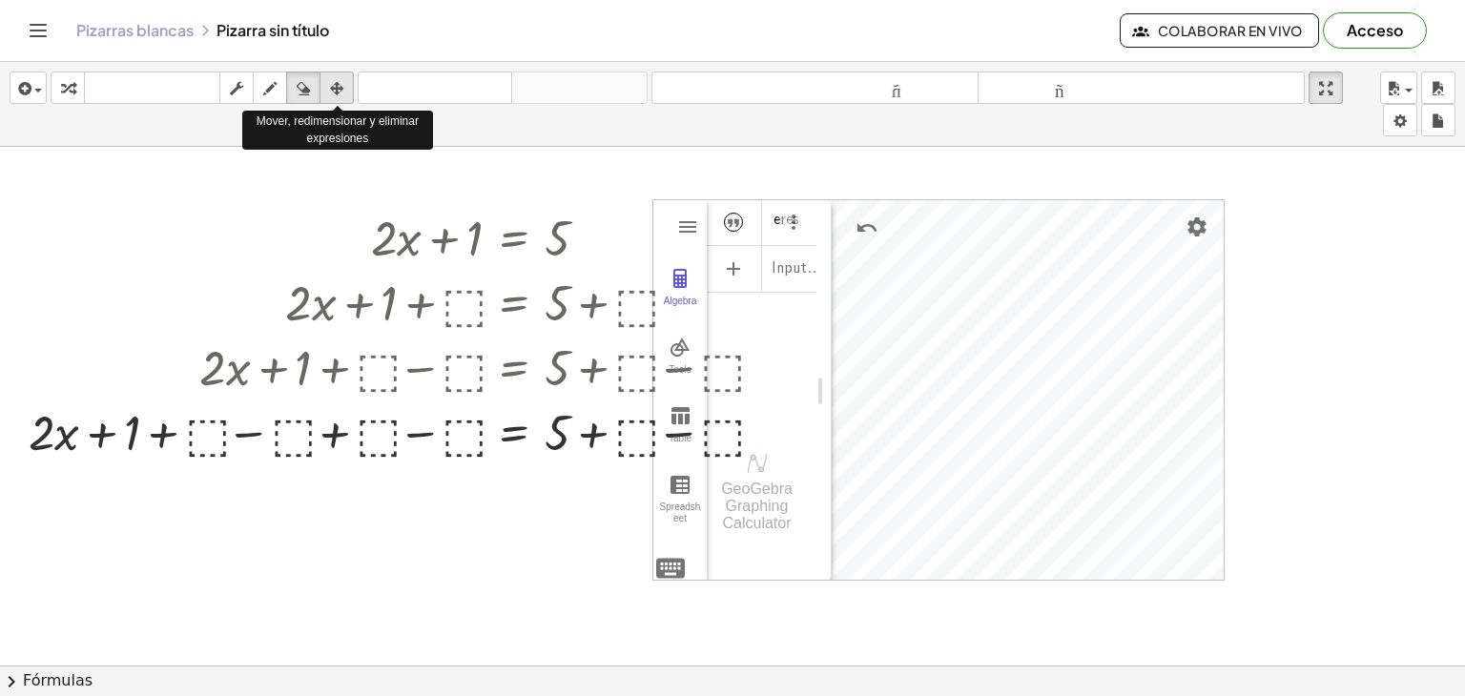
click at [336, 85] on icon "button" at bounding box center [336, 88] width 13 height 23
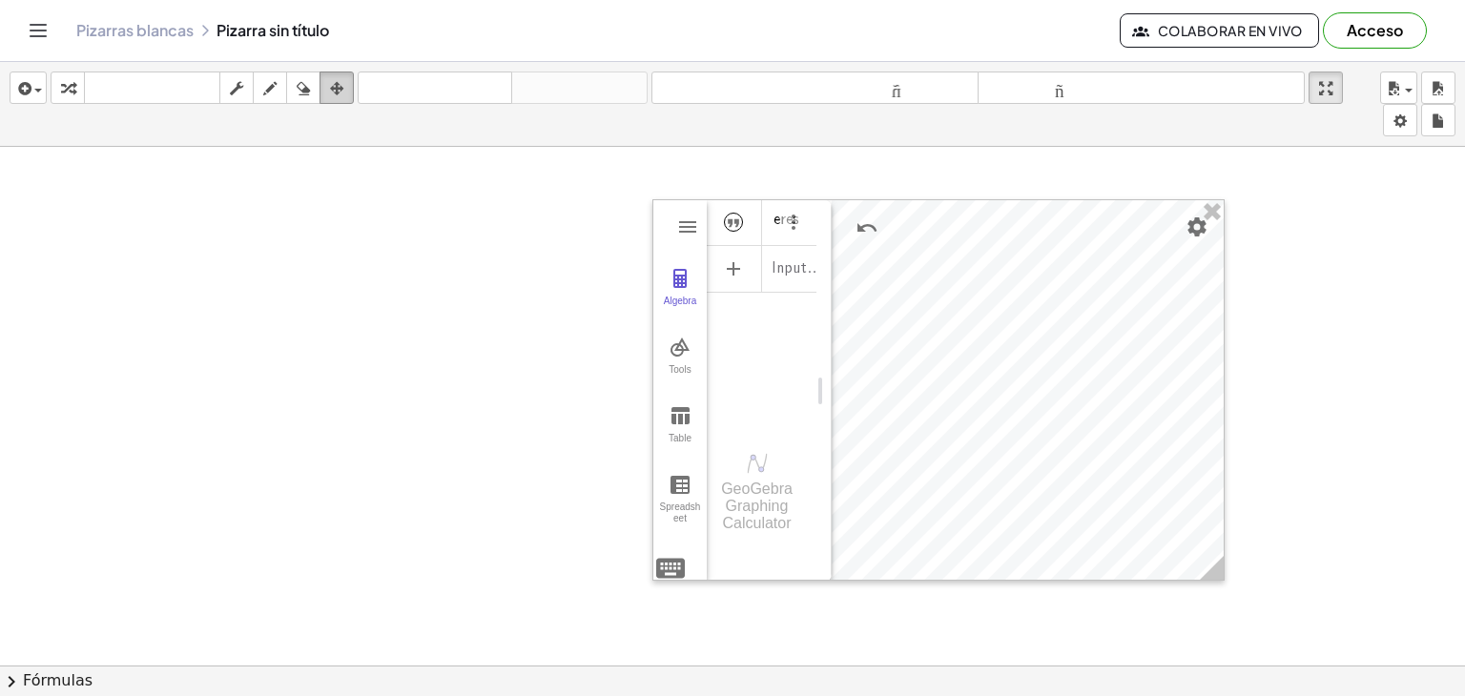
click at [343, 85] on icon "button" at bounding box center [336, 88] width 13 height 23
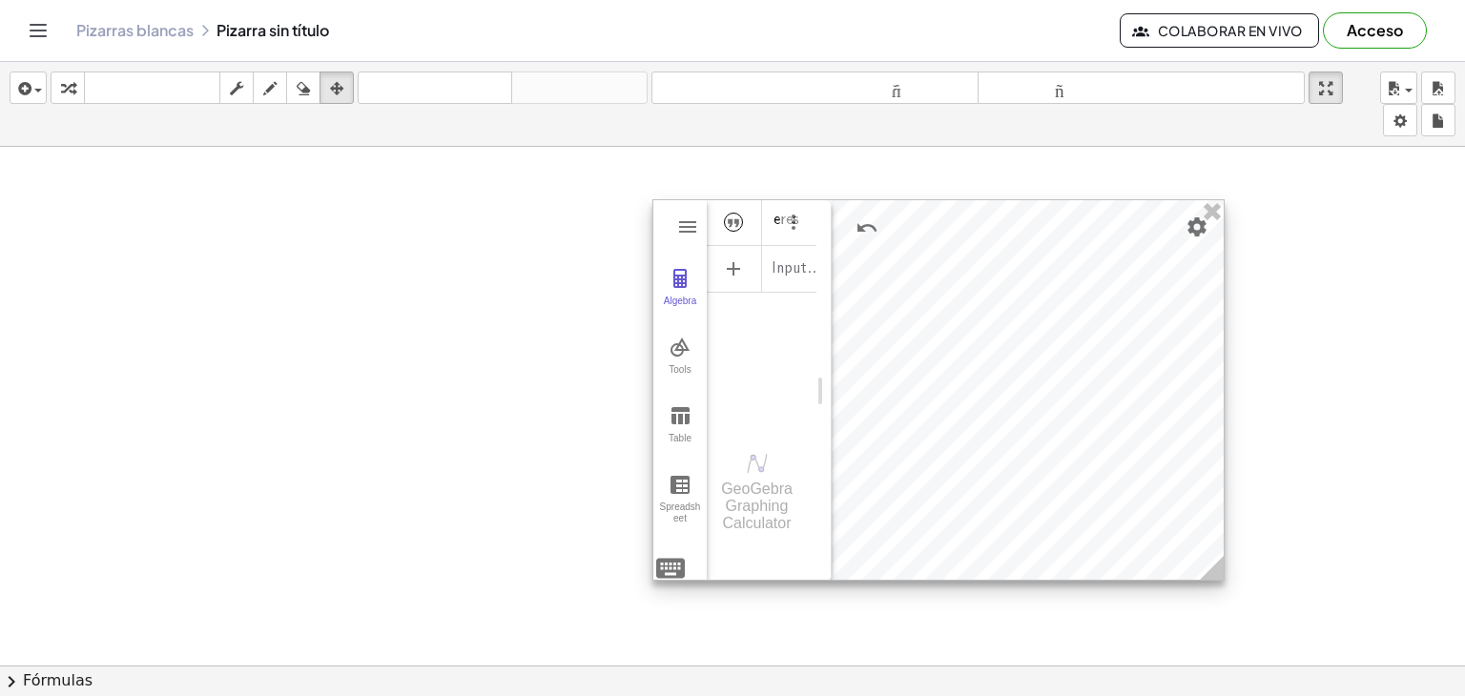
click at [1019, 245] on div at bounding box center [938, 390] width 570 height 380
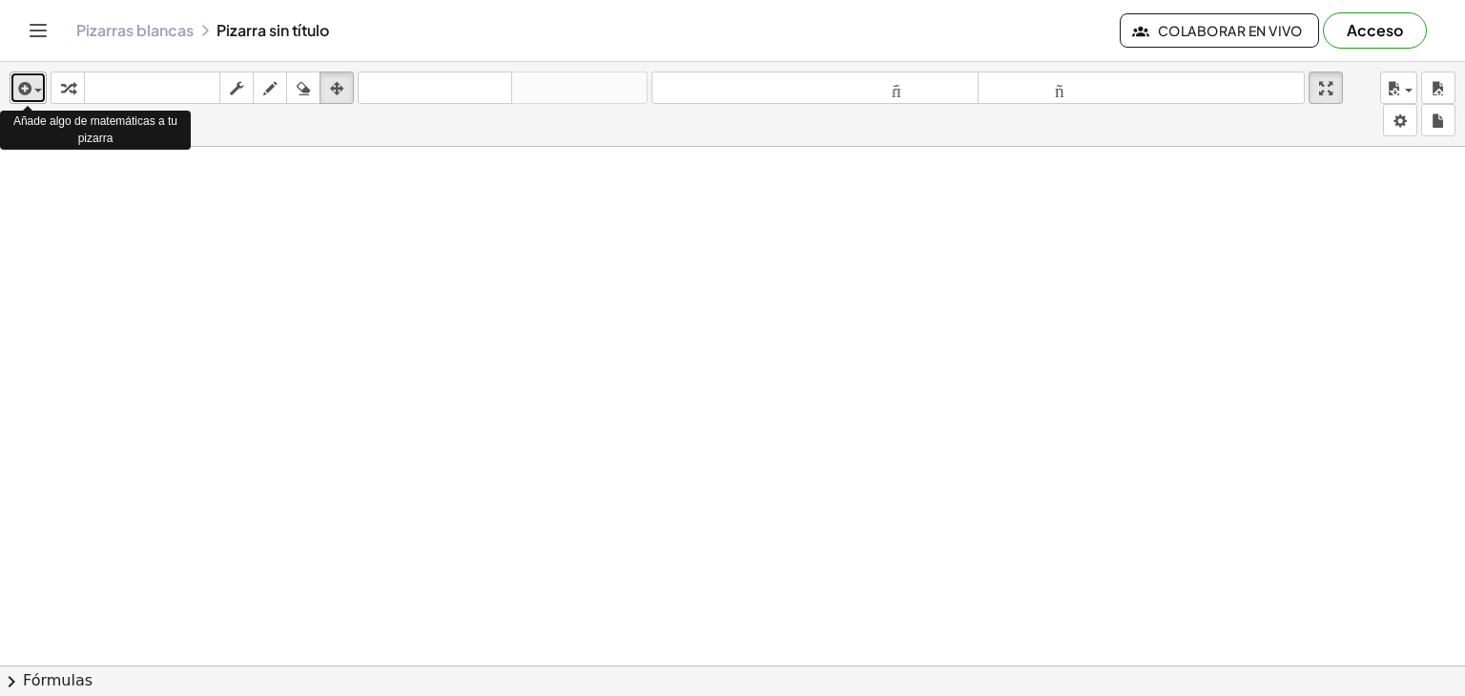
click at [38, 94] on div "button" at bounding box center [28, 87] width 28 height 23
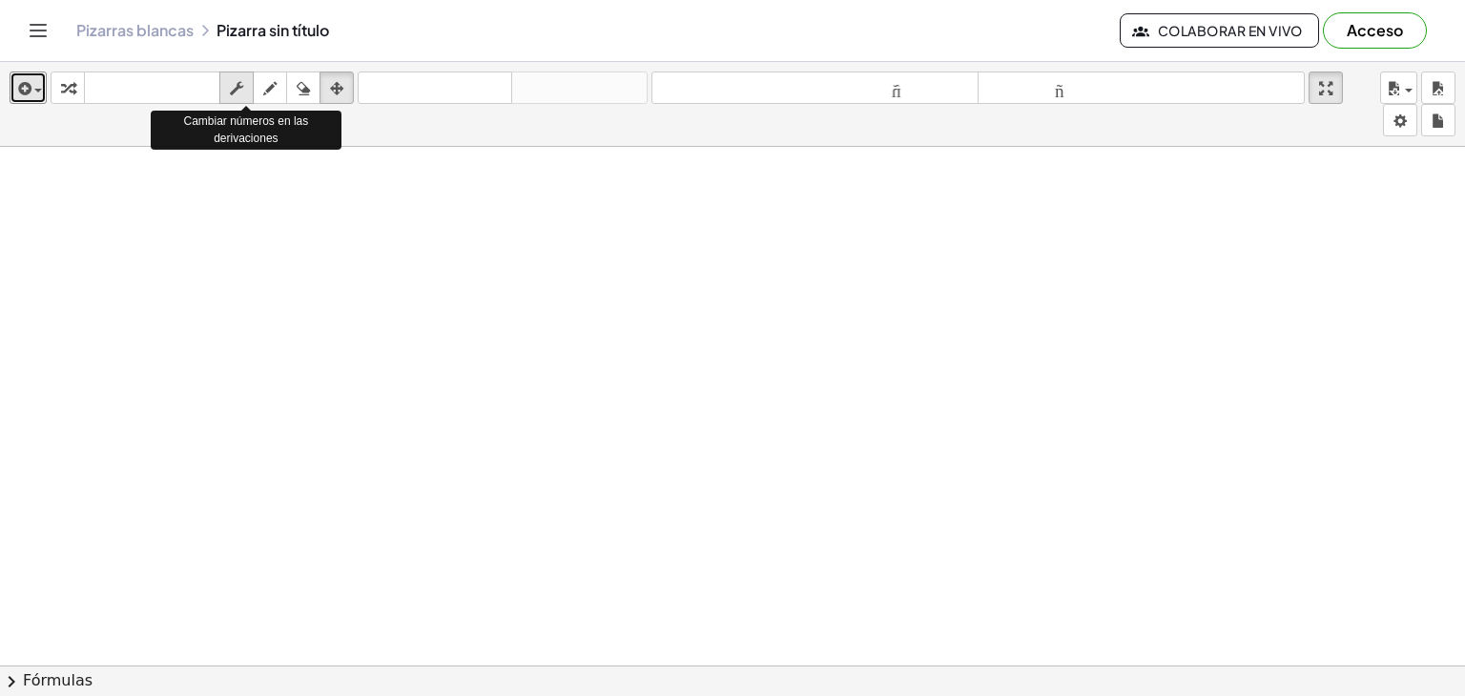
click at [241, 85] on icon "button" at bounding box center [236, 88] width 13 height 23
